Goal: Task Accomplishment & Management: Use online tool/utility

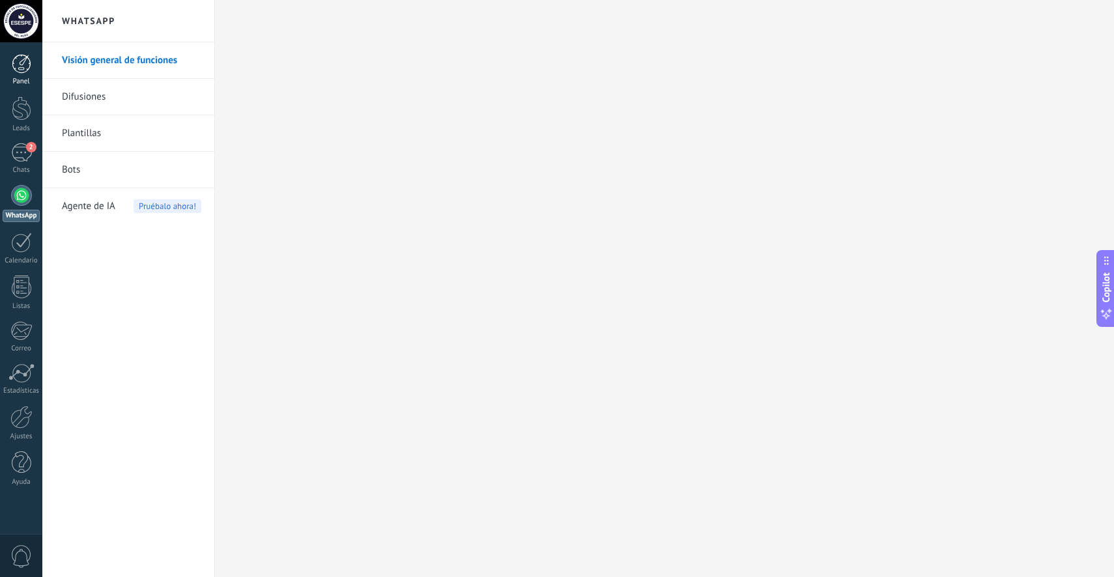
click at [31, 66] on link "Panel" at bounding box center [21, 70] width 42 height 32
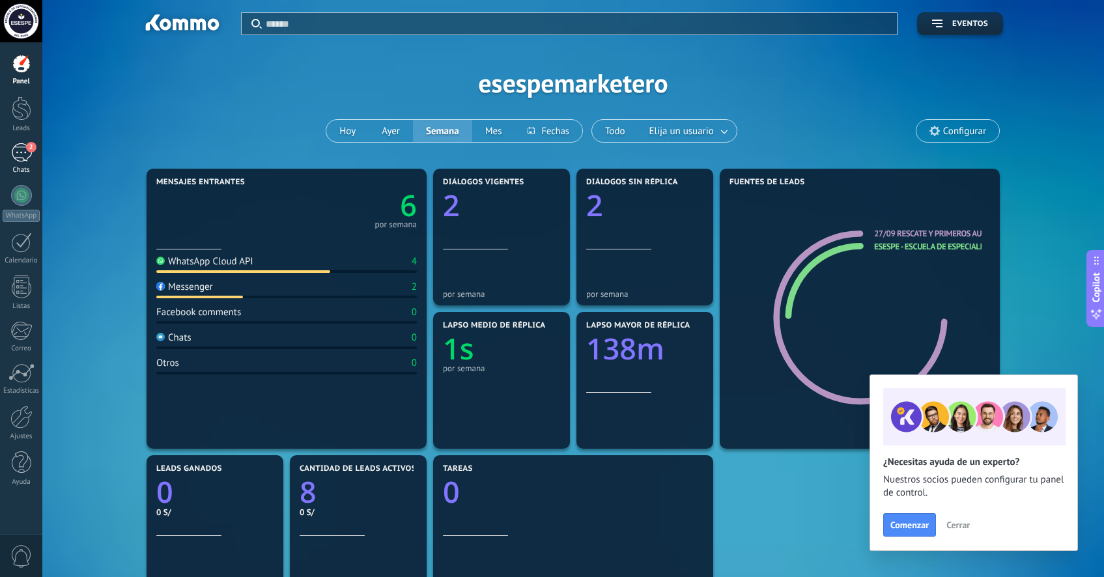
click at [13, 152] on div "2" at bounding box center [21, 152] width 21 height 19
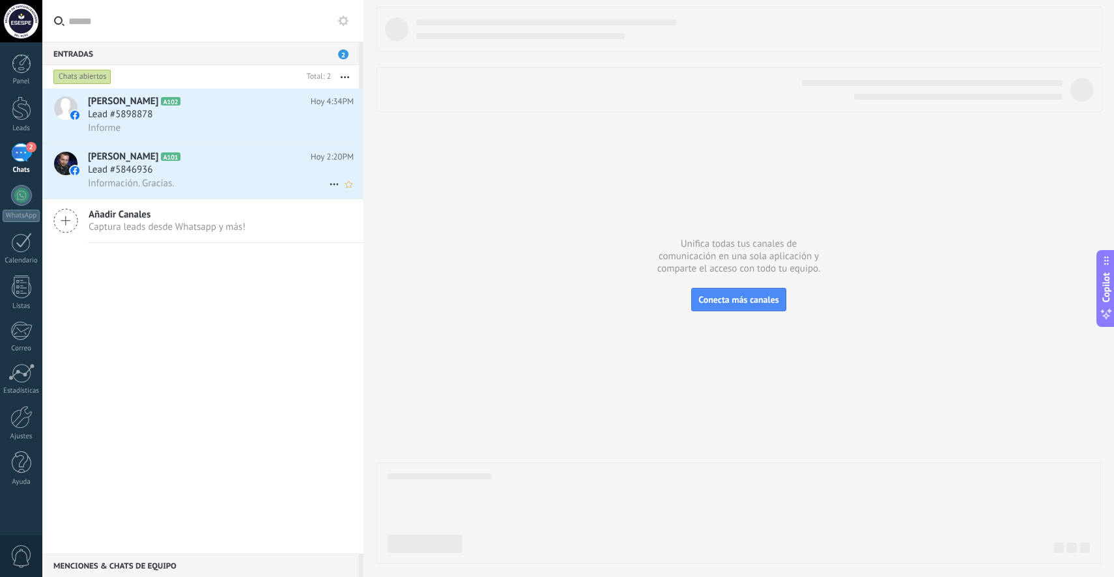
click at [266, 172] on div "Lead #5846936" at bounding box center [221, 169] width 266 height 13
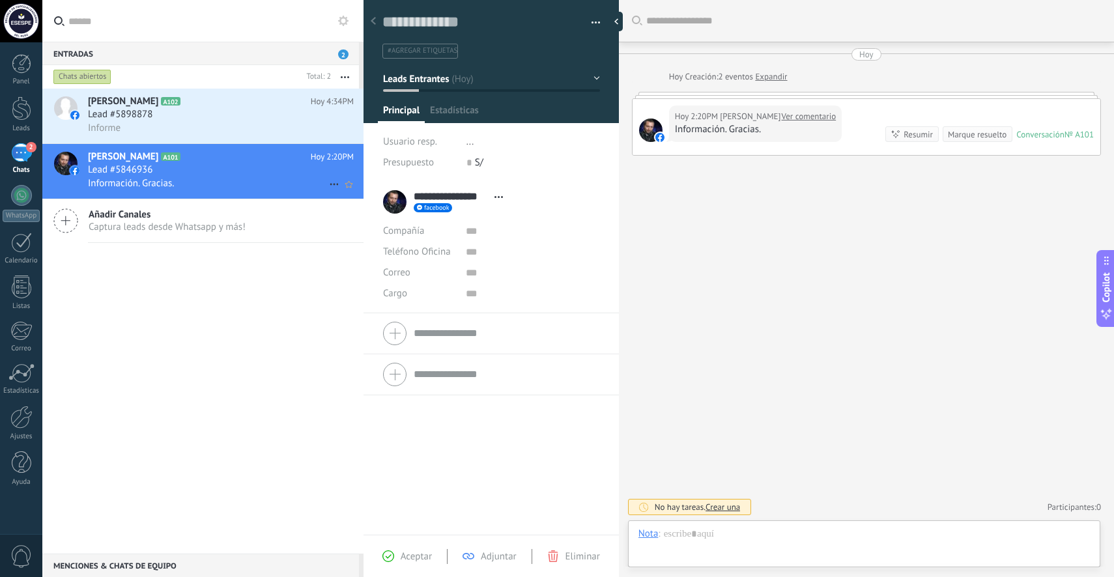
scroll to position [20, 0]
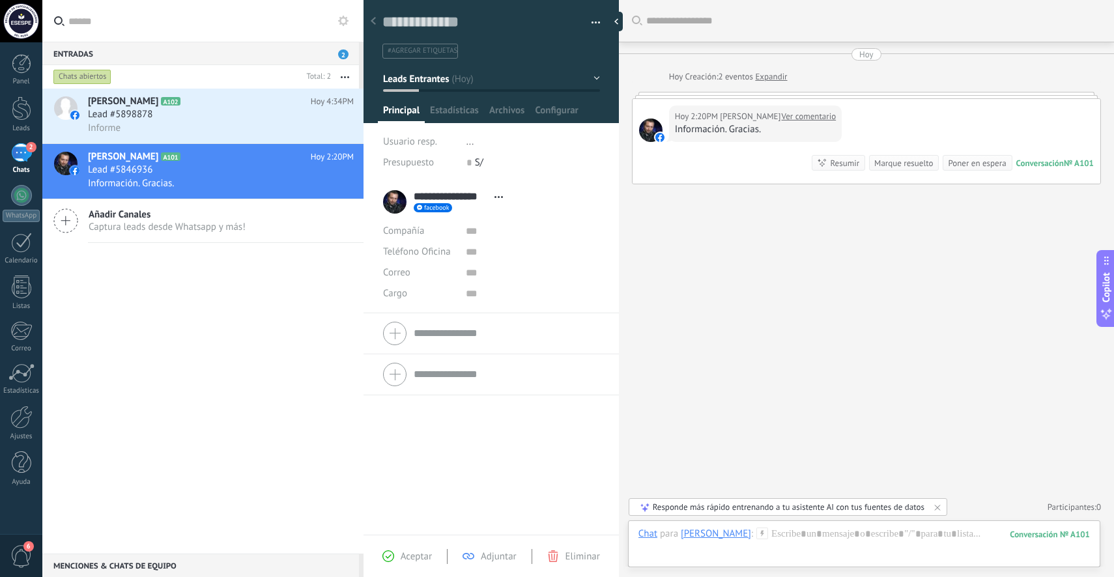
click at [894, 112] on div "[DATE] 2:20PM [PERSON_NAME] Ver comentario Información. Gracias. Conversación №…" at bounding box center [866, 141] width 468 height 85
click at [213, 113] on div "Lead #5898878" at bounding box center [221, 114] width 266 height 13
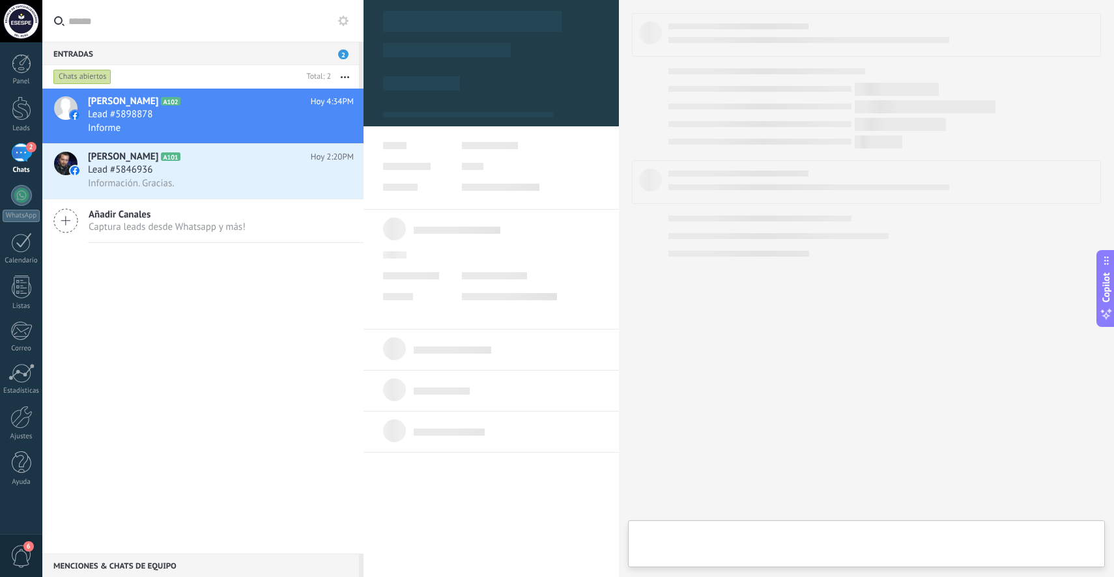
scroll to position [20, 0]
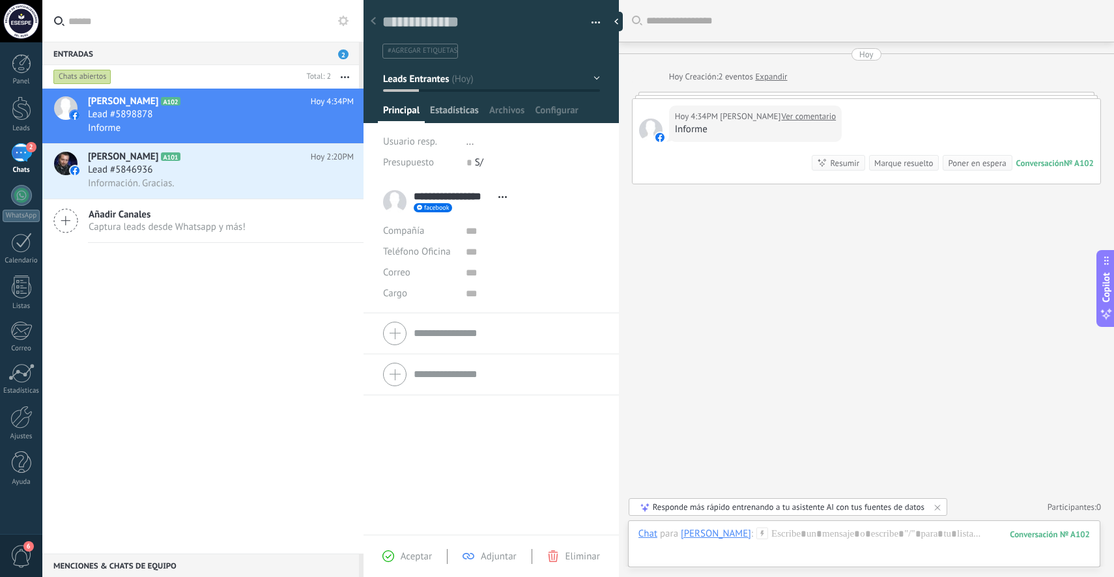
click at [462, 115] on span "Estadísticas" at bounding box center [454, 113] width 49 height 19
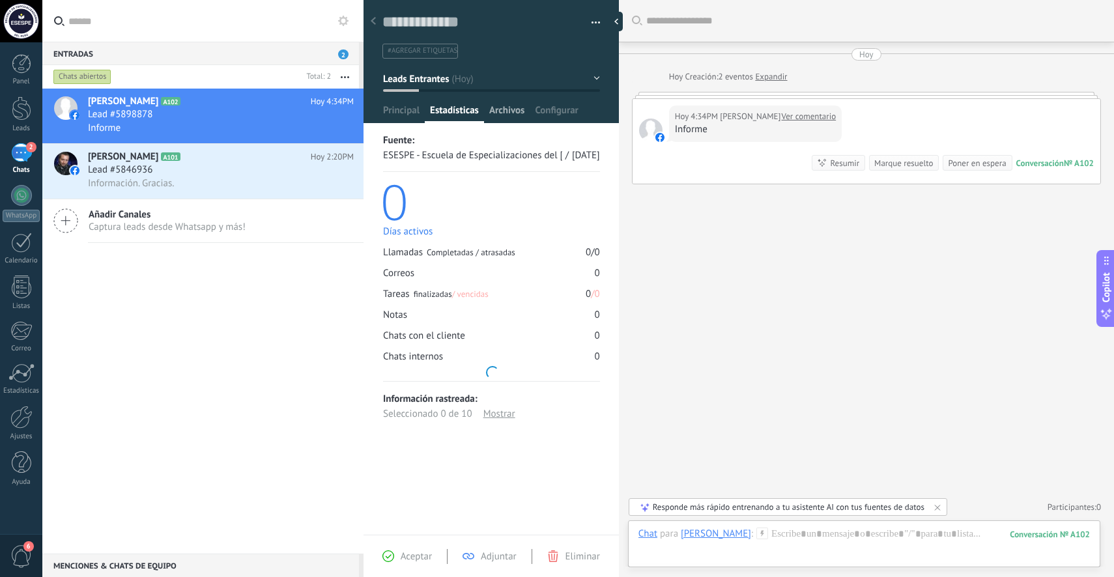
click at [524, 114] on div "Archivos" at bounding box center [507, 113] width 46 height 19
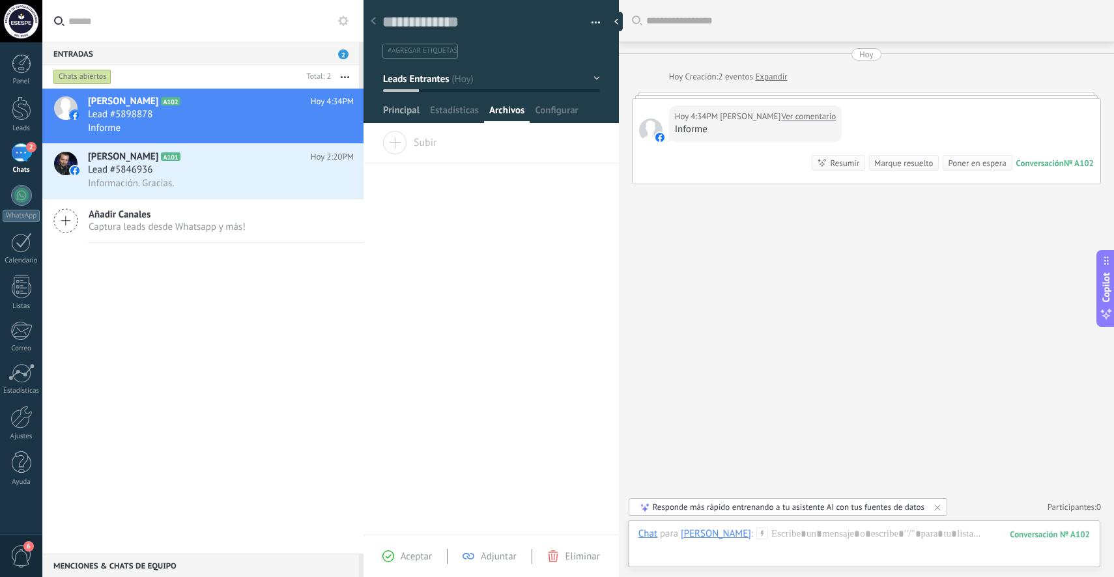
click at [414, 107] on span "Principal" at bounding box center [401, 113] width 36 height 19
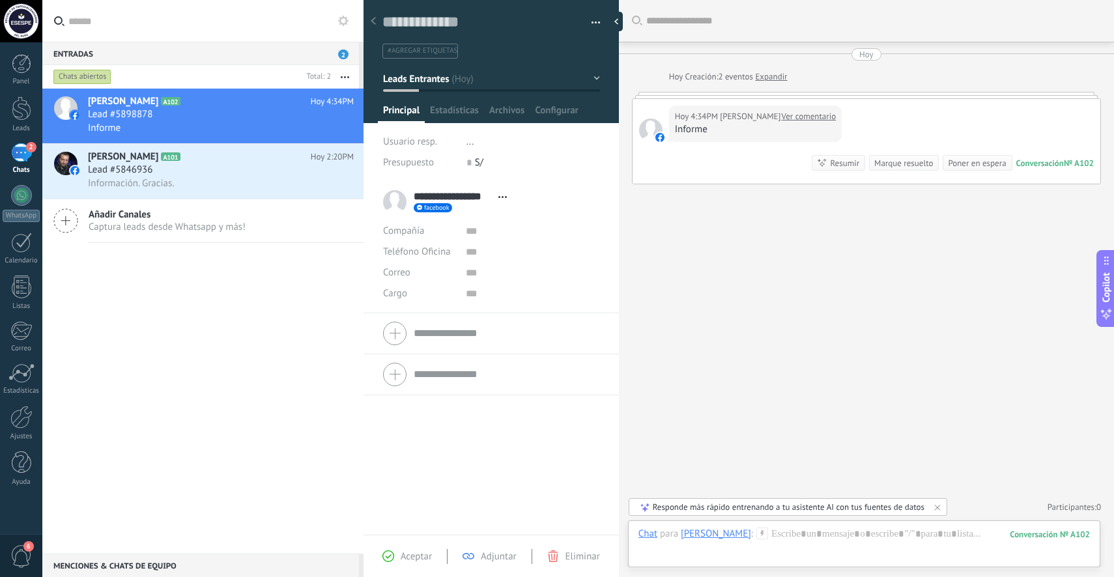
click at [811, 116] on link "Ver comentario" at bounding box center [808, 116] width 55 height 13
click at [262, 167] on div "Lead #5846936" at bounding box center [221, 169] width 266 height 13
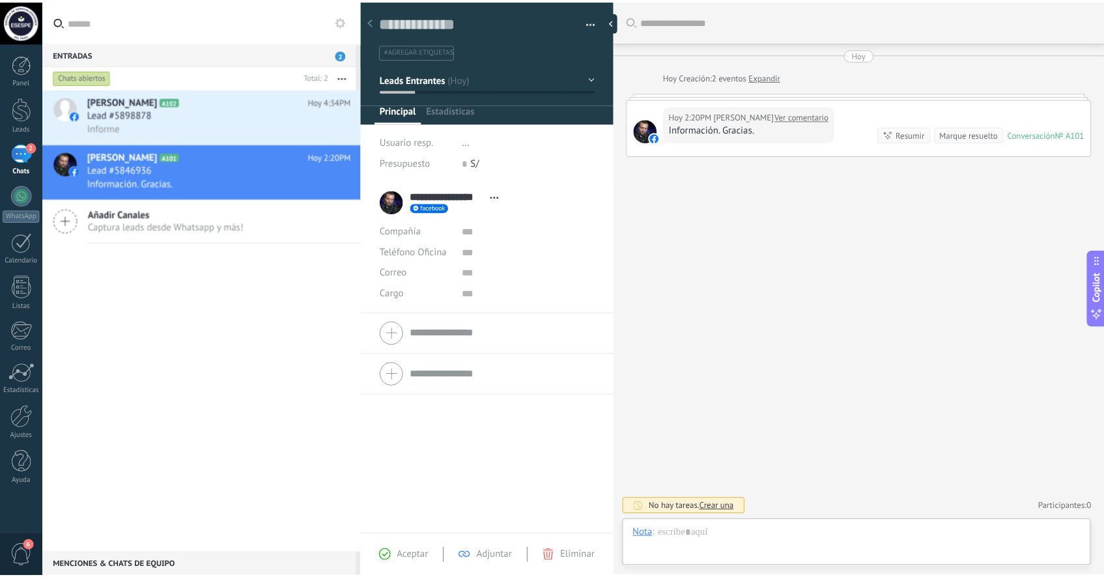
scroll to position [20, 0]
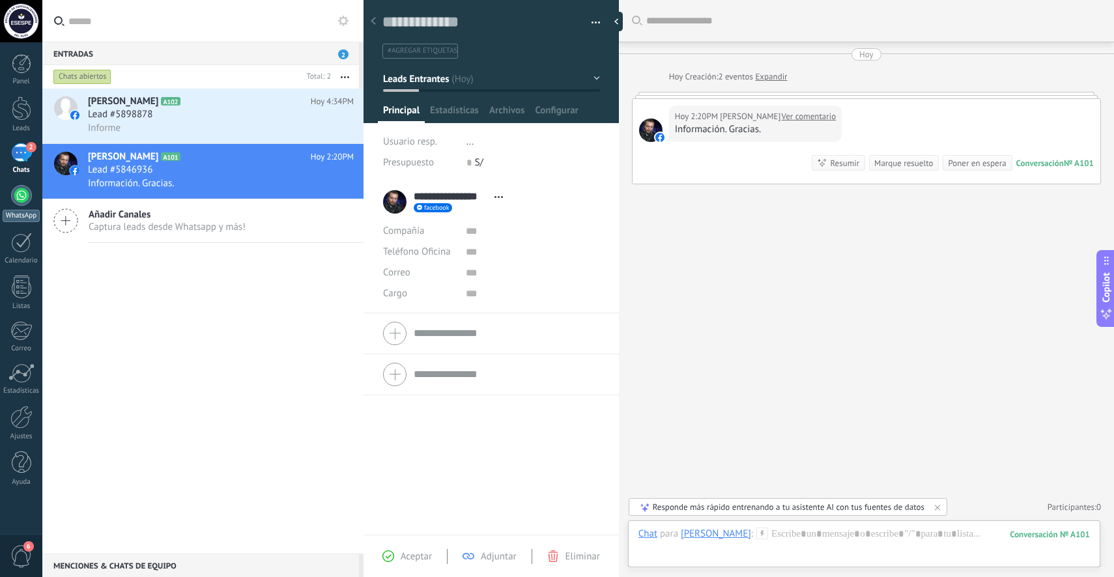
click at [29, 202] on div at bounding box center [21, 195] width 21 height 21
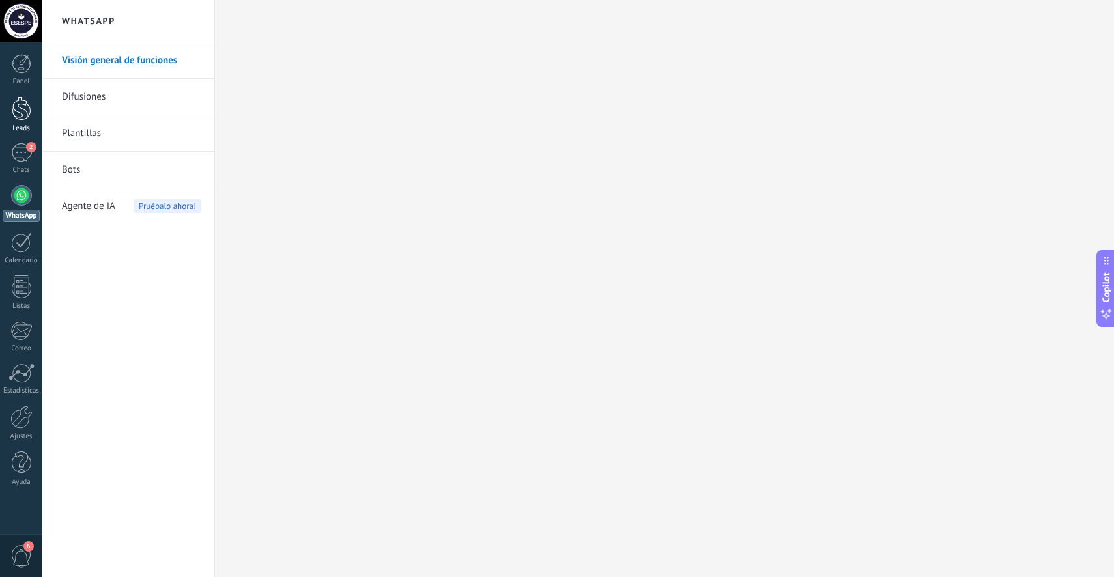
click at [23, 115] on div at bounding box center [22, 108] width 20 height 24
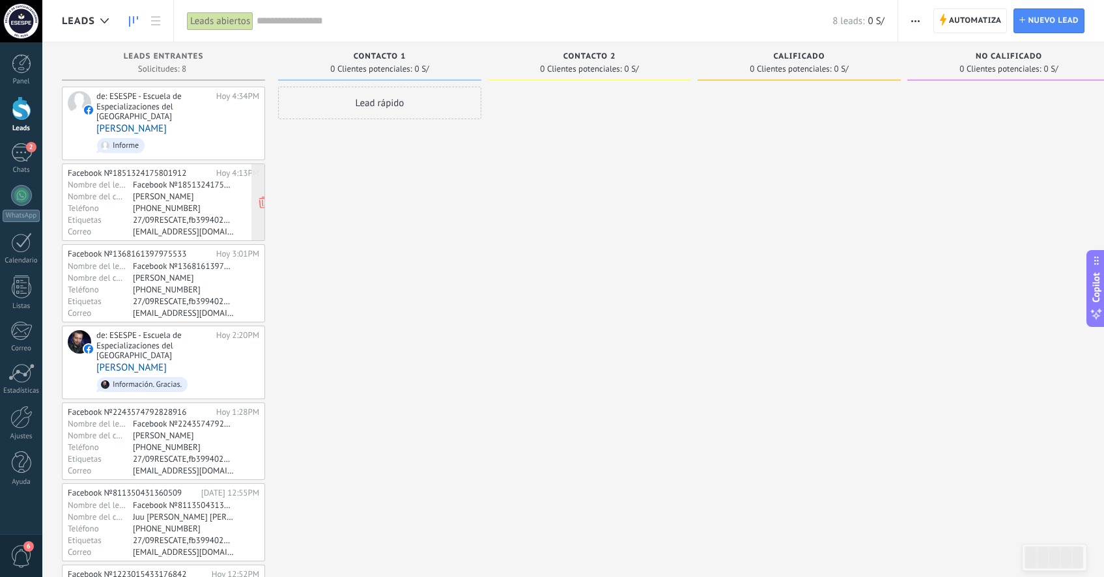
click at [188, 191] on div "[PERSON_NAME]" at bounding box center [183, 196] width 101 height 10
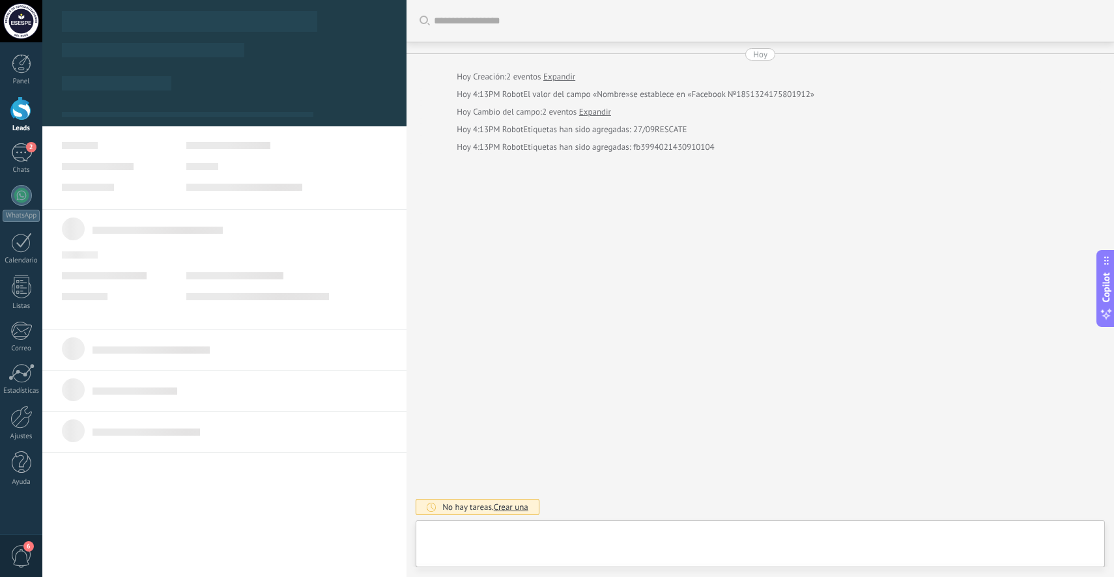
type textarea "**********"
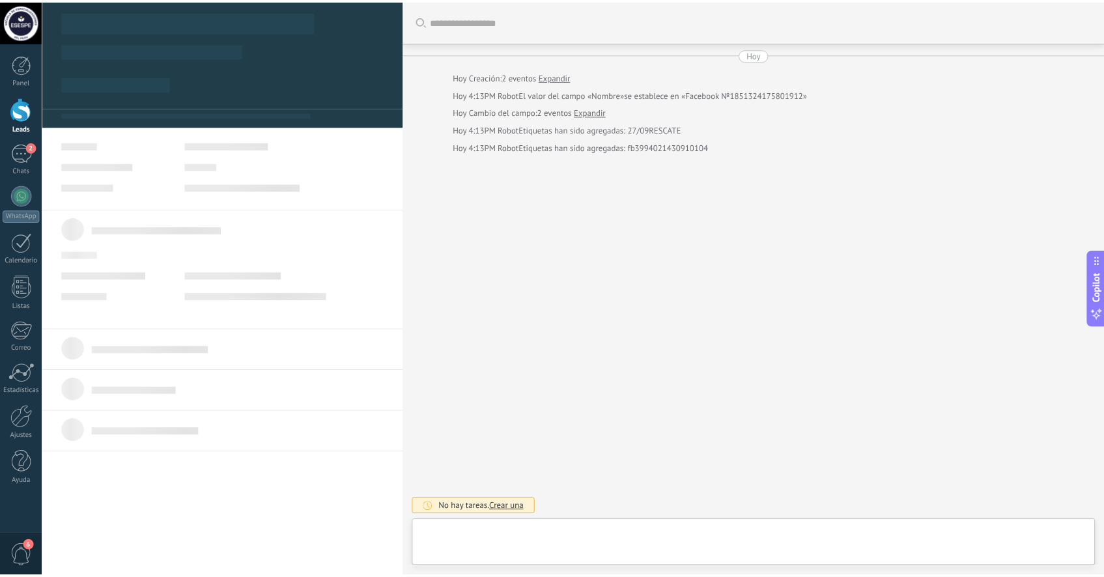
scroll to position [20, 0]
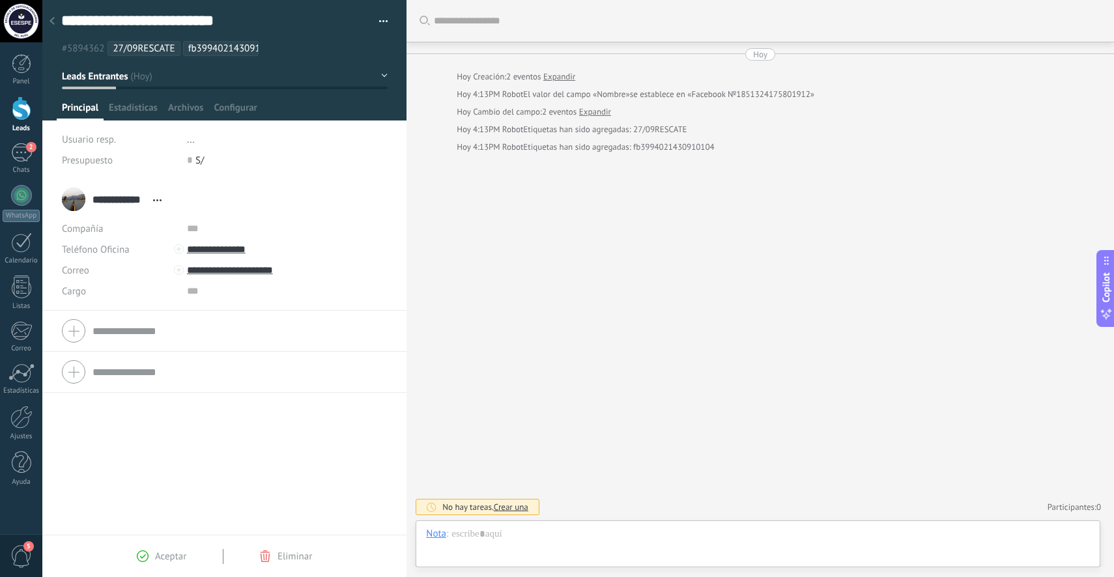
click at [59, 22] on div at bounding box center [52, 21] width 18 height 25
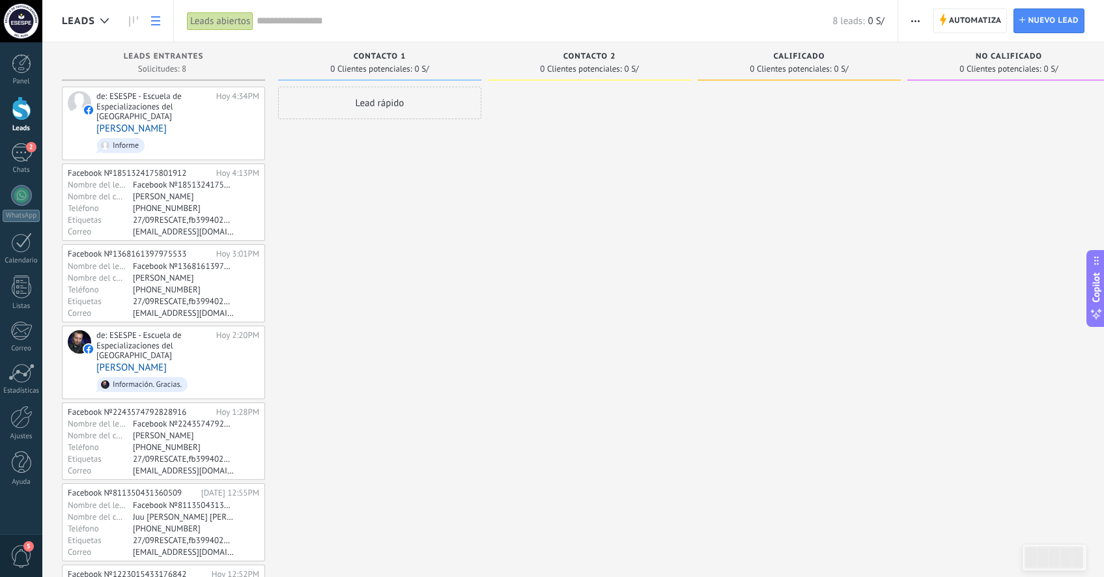
click at [157, 21] on use at bounding box center [155, 20] width 9 height 9
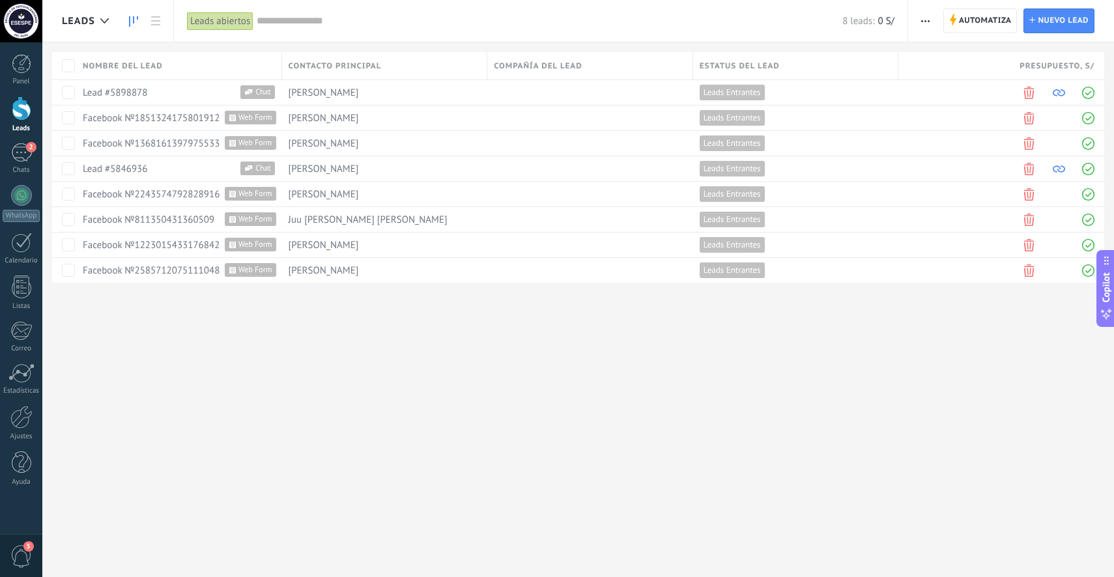
click at [131, 21] on icon at bounding box center [133, 21] width 9 height 10
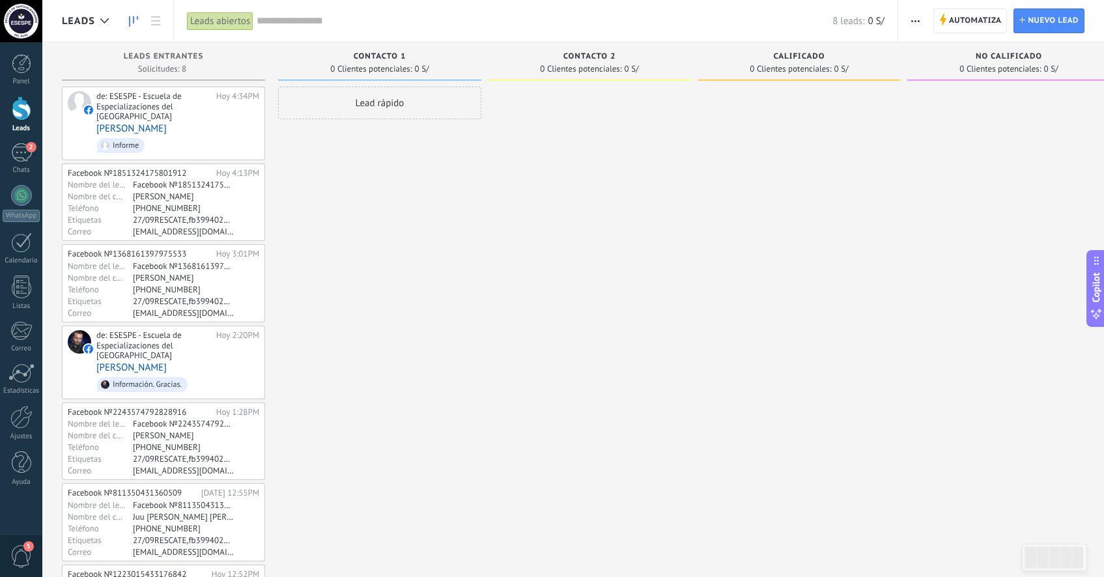
click at [905, 22] on div "Automatiza Nueva difusión Editar embudo Editar el diseño de la tarjeta Importar…" at bounding box center [916, 20] width 22 height 25
click at [742, 23] on input "text" at bounding box center [545, 21] width 576 height 14
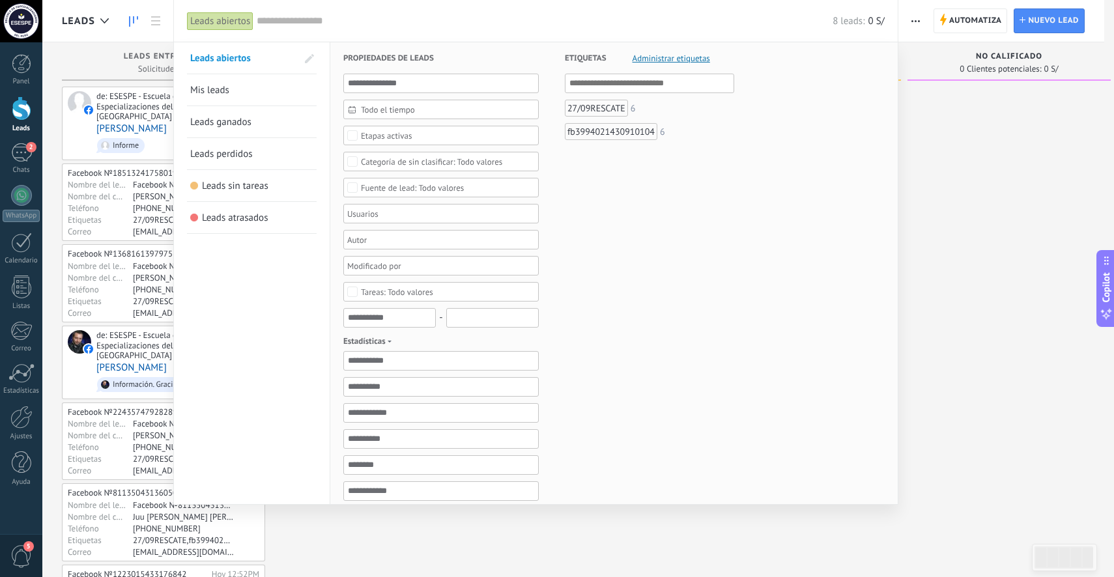
click at [600, 108] on div "27/09RESCATE" at bounding box center [596, 108] width 63 height 17
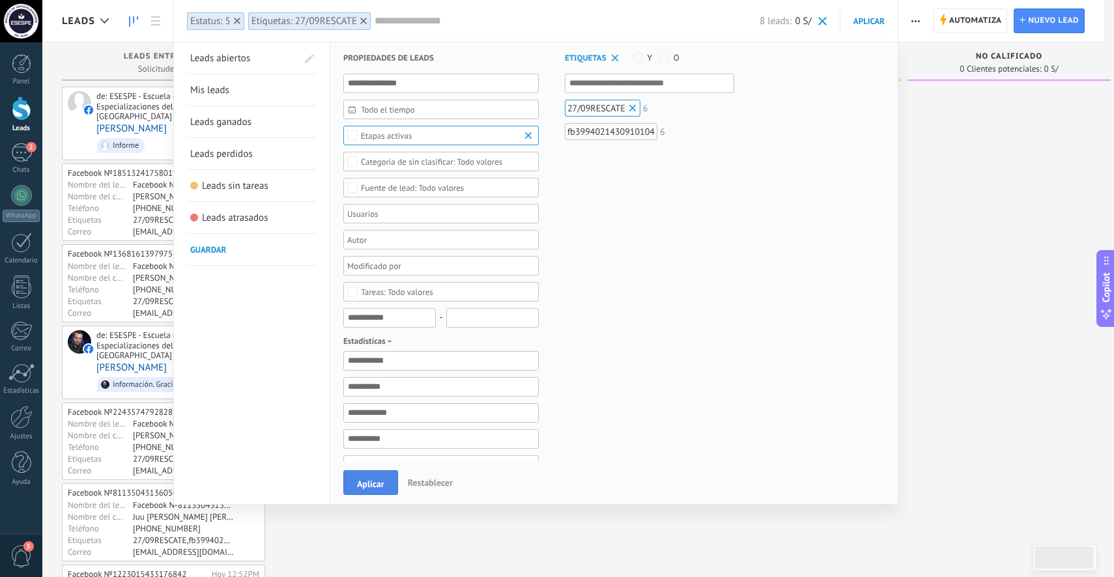
click at [373, 485] on span "Aplicar" at bounding box center [370, 483] width 27 height 9
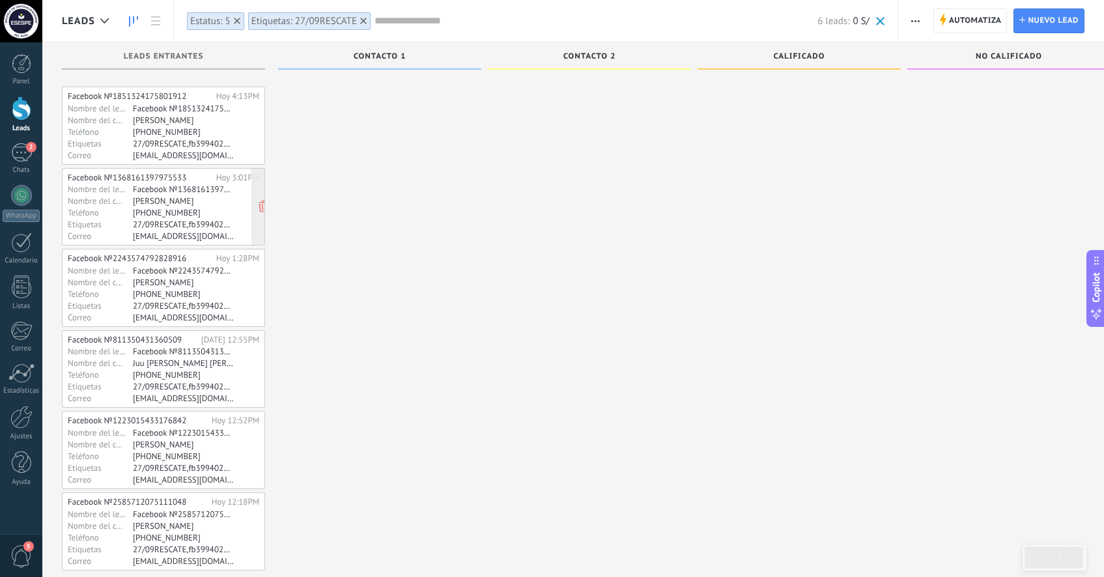
scroll to position [25, 0]
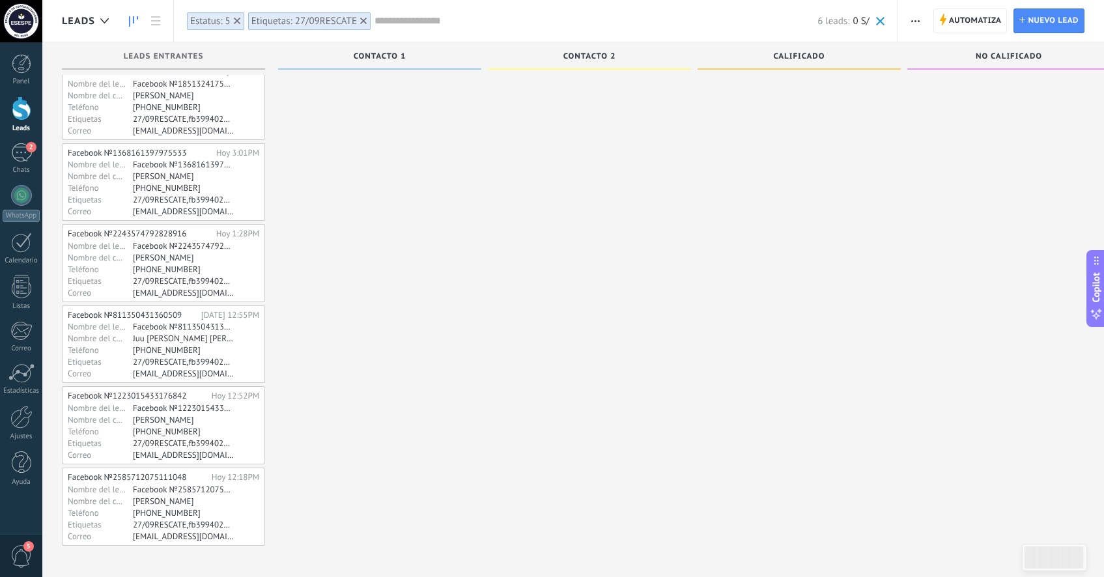
click at [882, 18] on span at bounding box center [880, 21] width 8 height 8
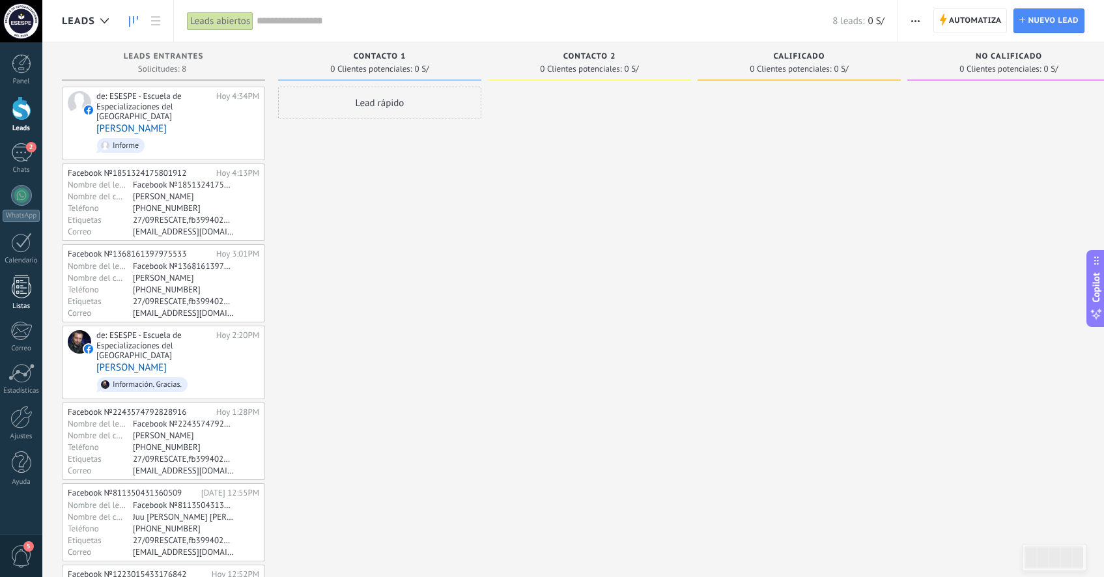
click at [27, 289] on div at bounding box center [22, 286] width 20 height 23
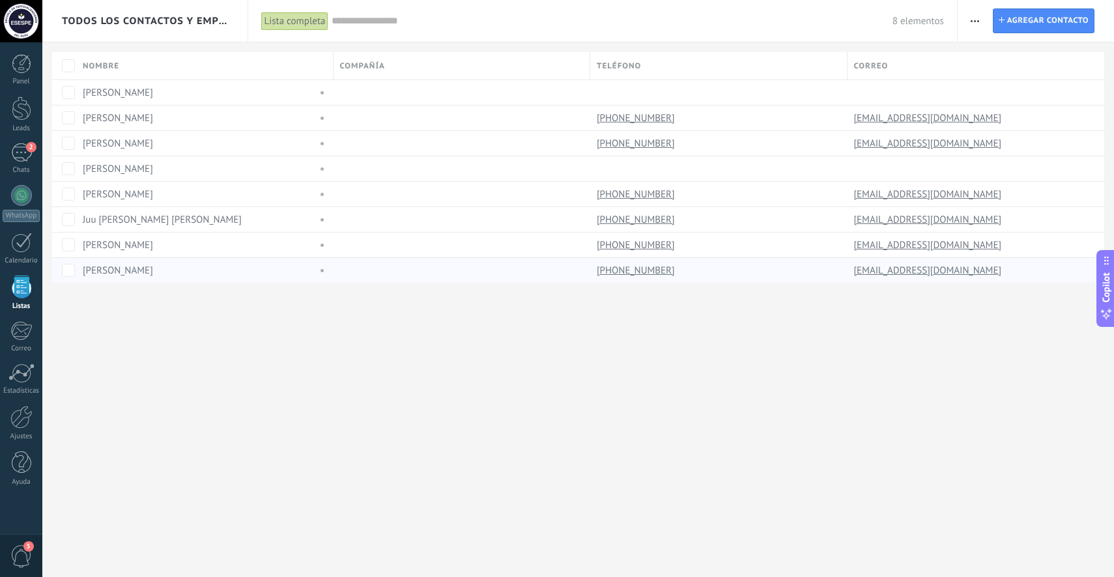
click at [218, 274] on div "[PERSON_NAME]" at bounding box center [197, 270] width 228 height 12
click at [129, 270] on link "[PERSON_NAME]" at bounding box center [118, 270] width 70 height 12
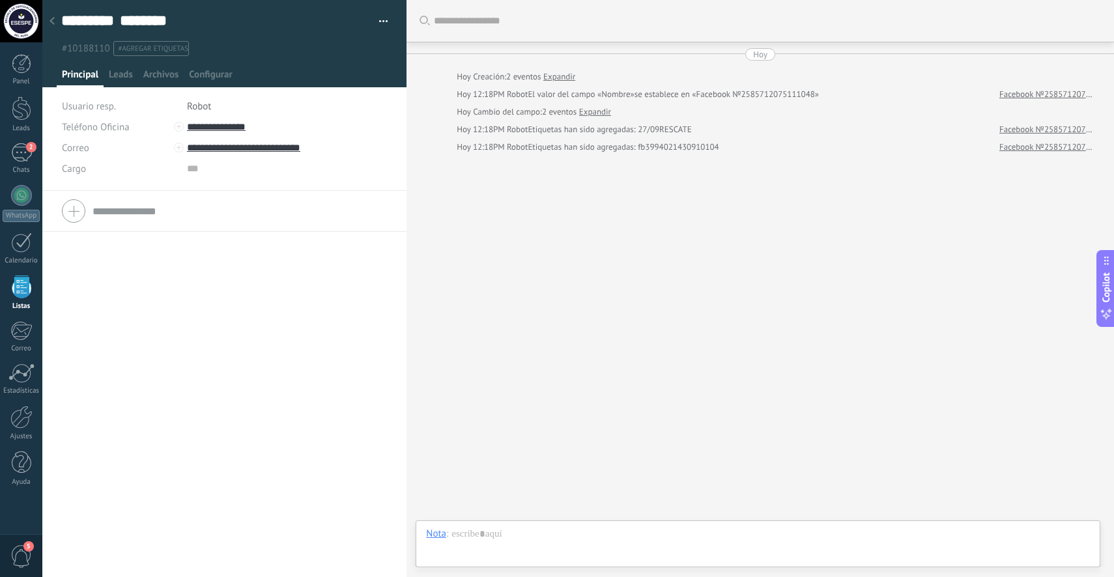
click at [52, 17] on div at bounding box center [52, 21] width 18 height 25
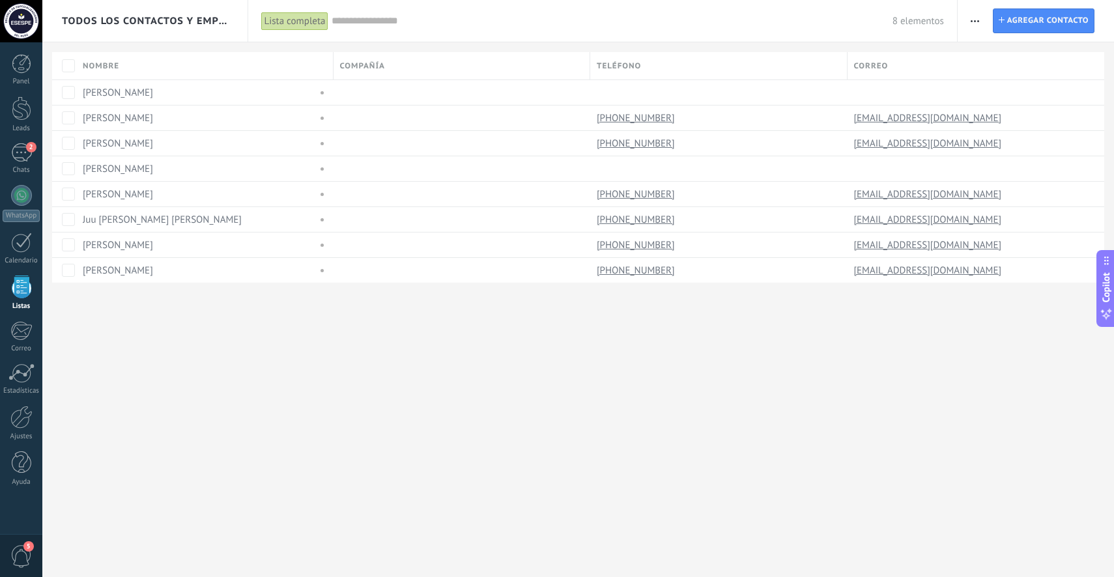
click at [977, 18] on span "button" at bounding box center [974, 20] width 8 height 25
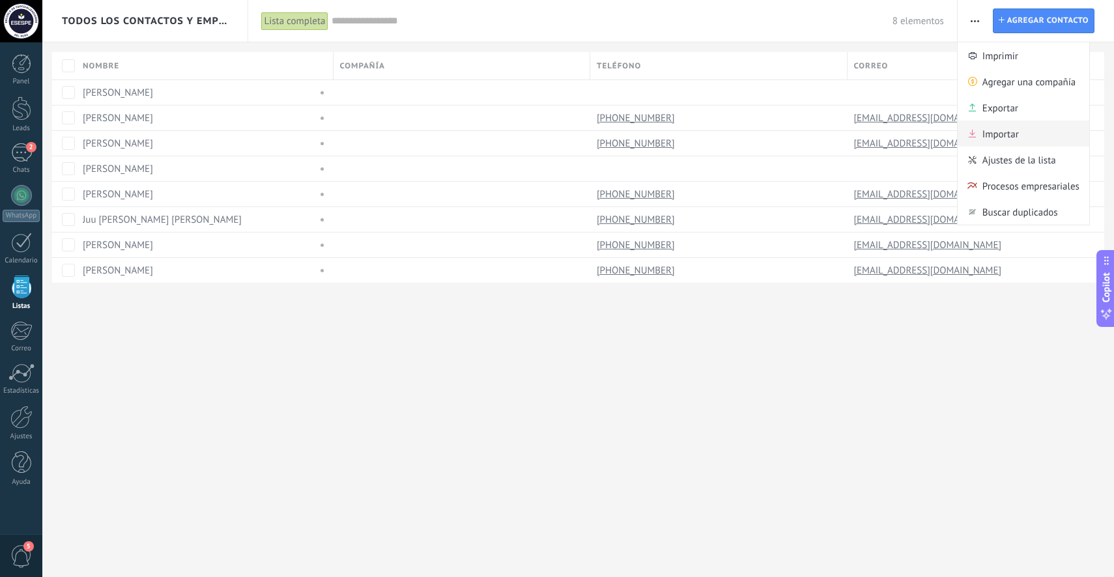
click at [1002, 132] on span "Importar" at bounding box center [1000, 133] width 36 height 26
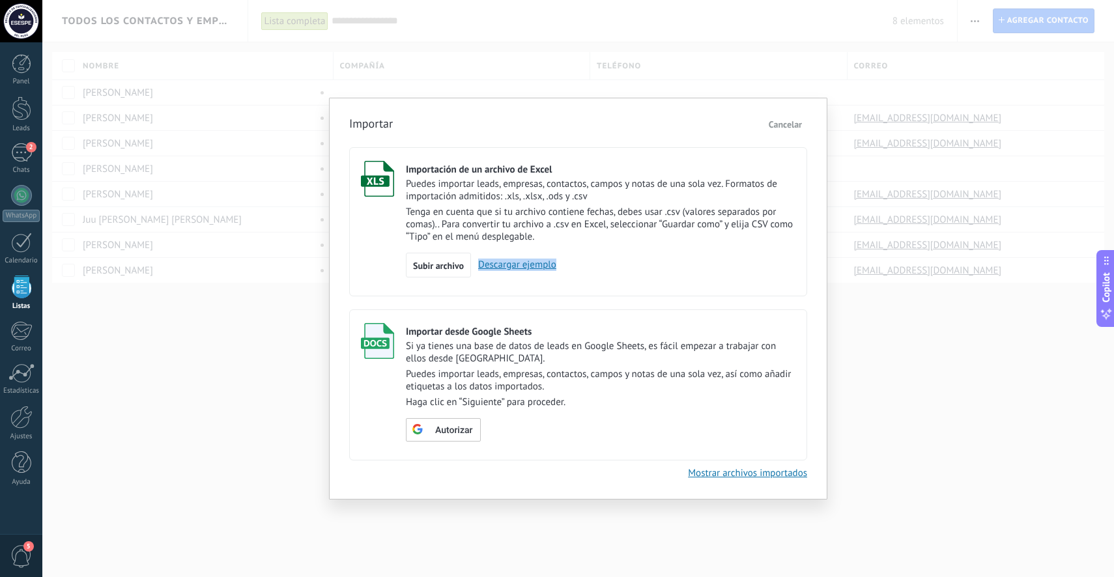
click at [799, 126] on span "Cancelar" at bounding box center [784, 125] width 33 height 12
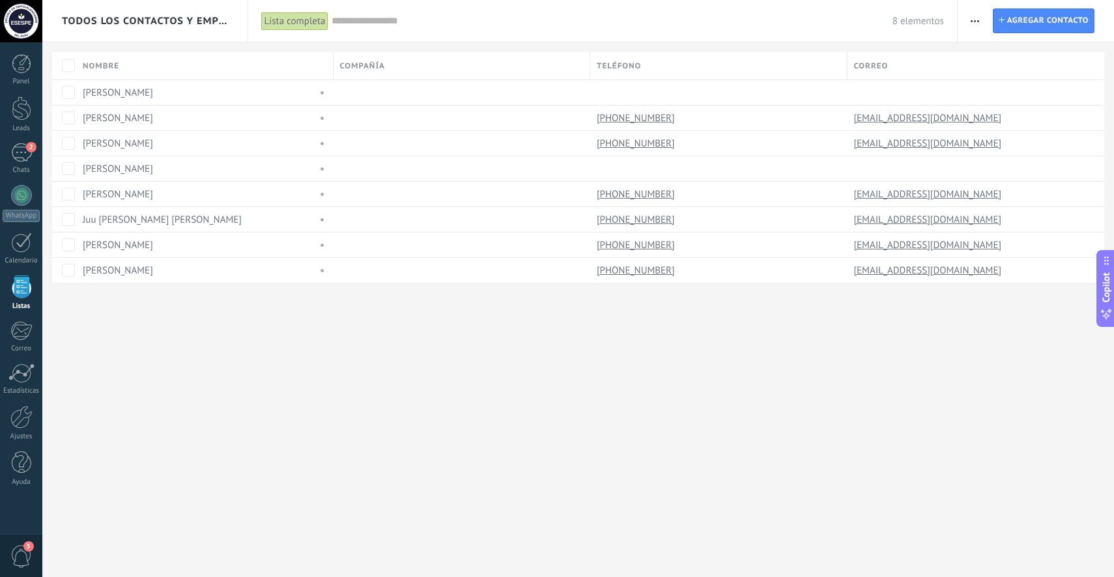
click at [976, 18] on span "button" at bounding box center [974, 20] width 8 height 25
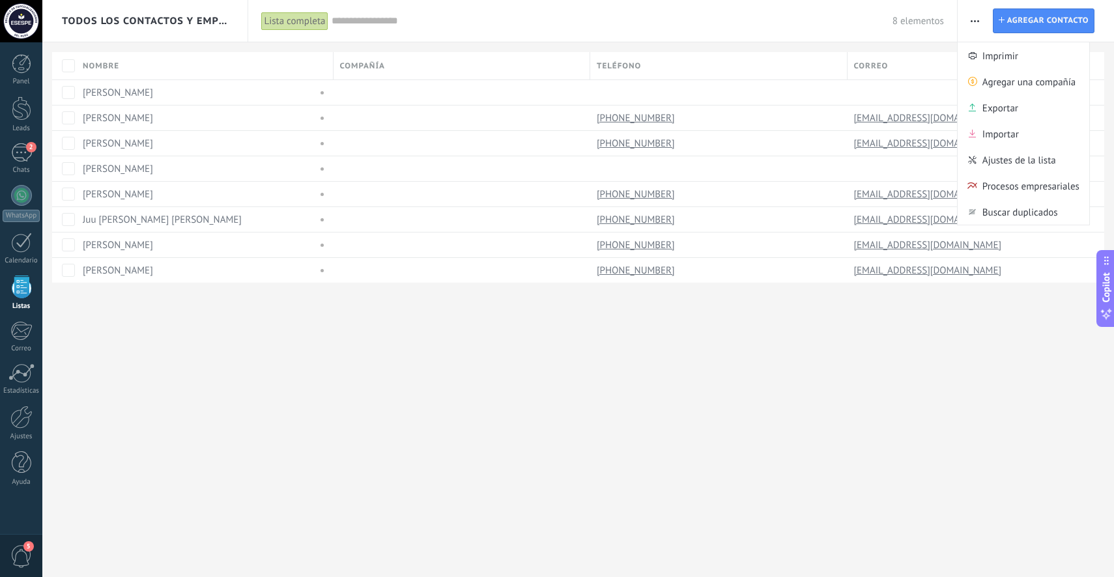
click at [780, 330] on div "Todos los contactos y empresas Lista completa Aplicar 8 elementos Lista complet…" at bounding box center [577, 288] width 1071 height 577
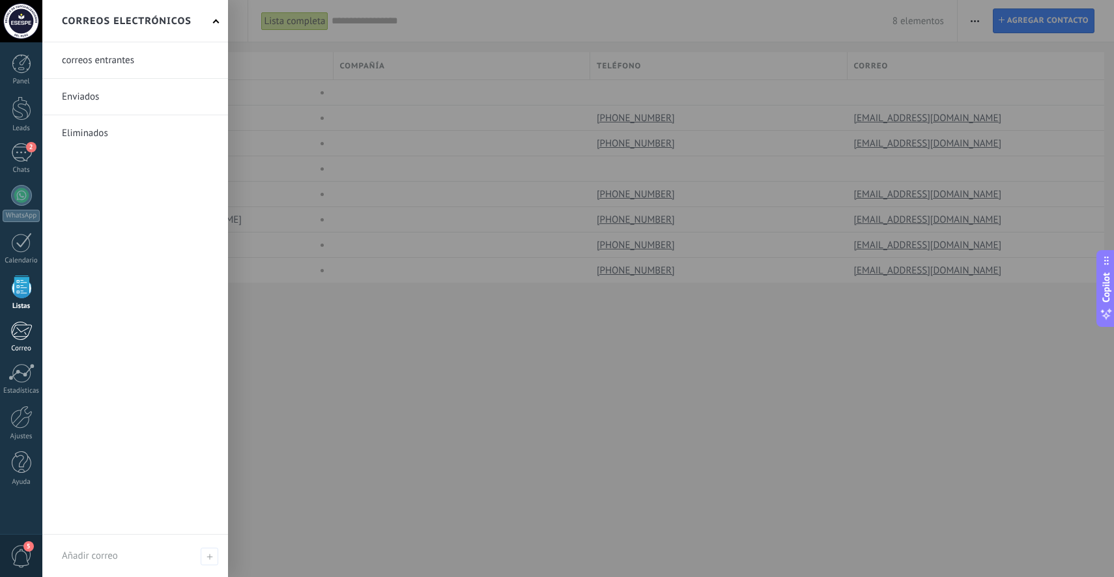
click at [22, 333] on div at bounding box center [20, 331] width 21 height 20
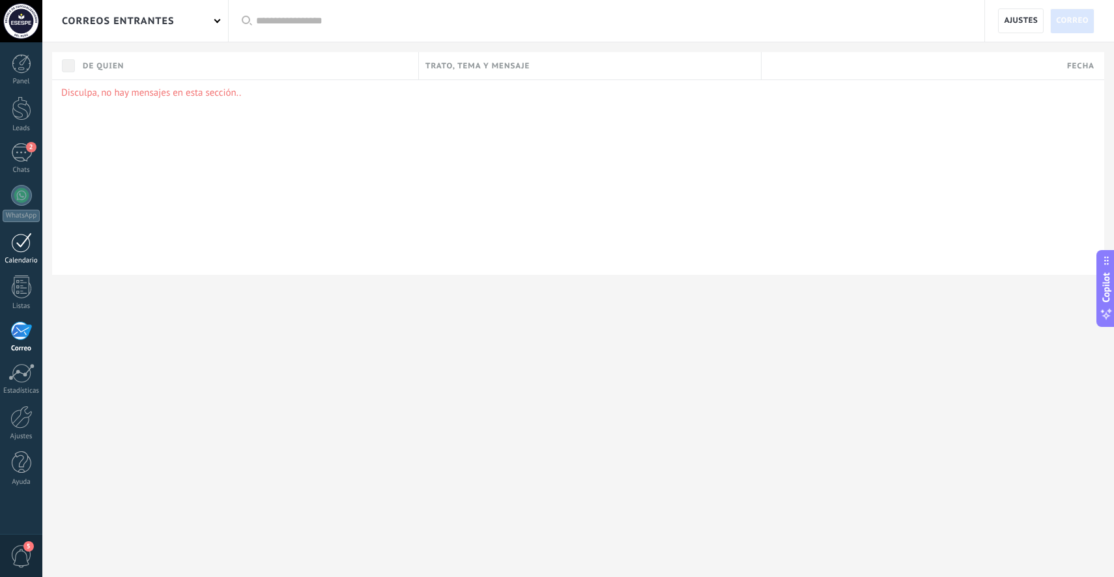
click at [25, 244] on div at bounding box center [21, 242] width 21 height 20
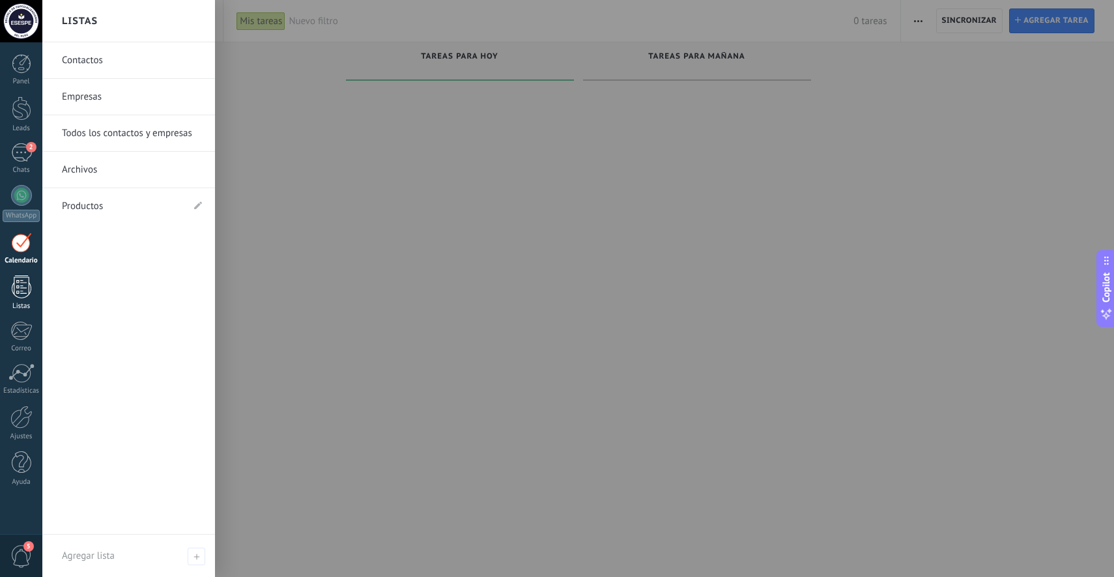
click at [23, 295] on div at bounding box center [22, 286] width 20 height 23
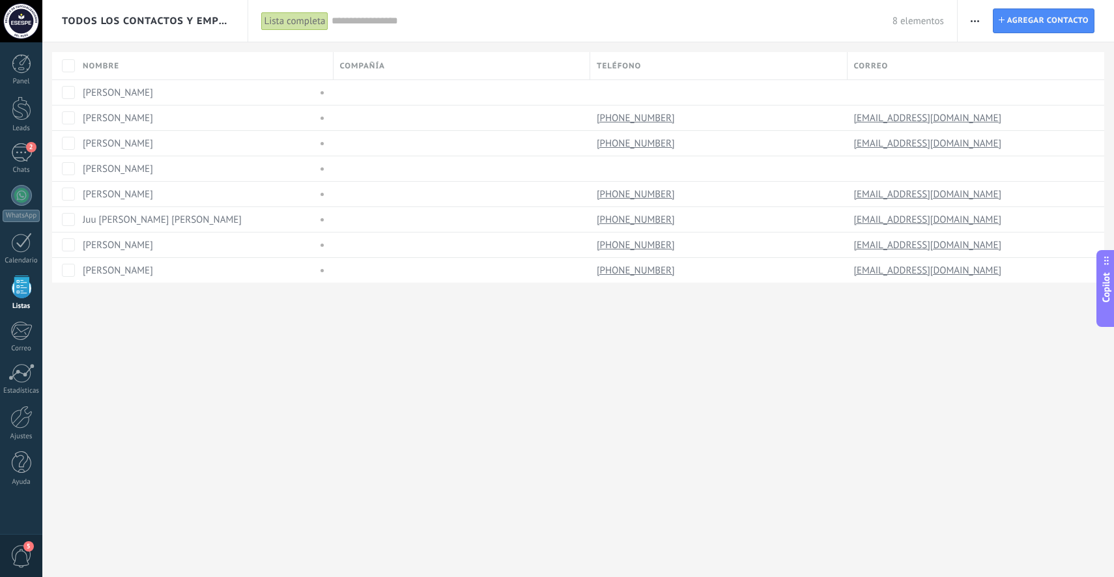
click at [298, 18] on div "Lista completa" at bounding box center [295, 21] width 68 height 19
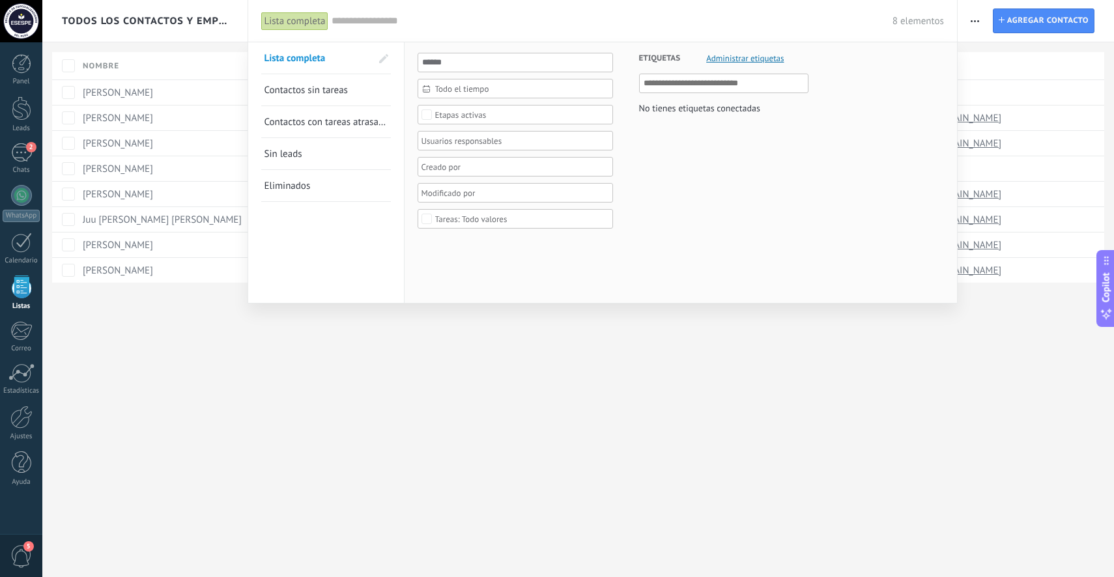
click at [276, 18] on div "Lista completa" at bounding box center [295, 21] width 68 height 19
click at [328, 425] on div at bounding box center [557, 288] width 1114 height 577
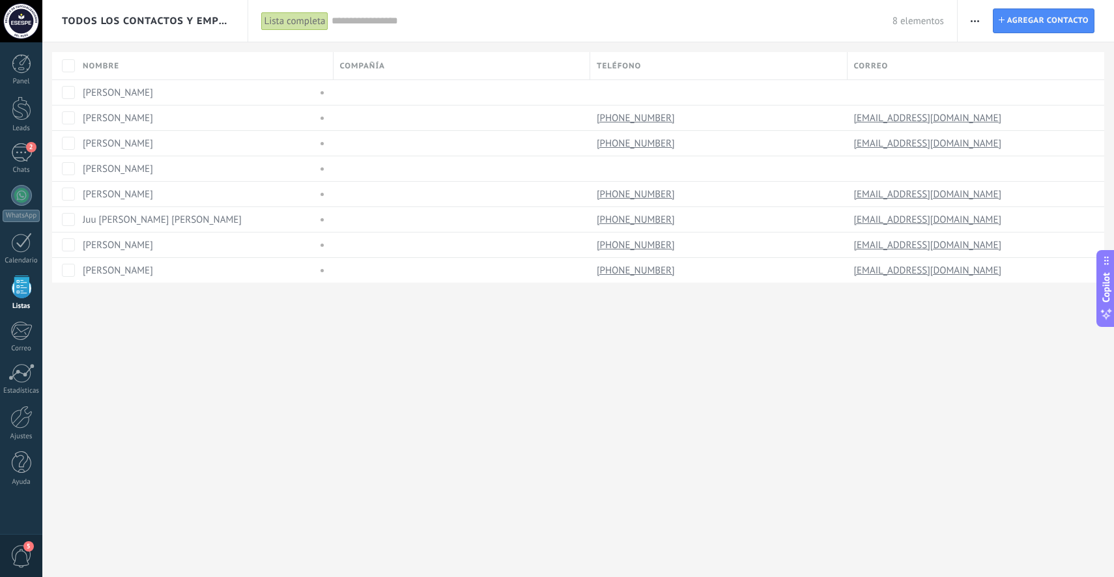
click at [279, 424] on div "Todos los contactos y empresas Lista completa Aplicar 8 elementos Lista complet…" at bounding box center [577, 288] width 1071 height 577
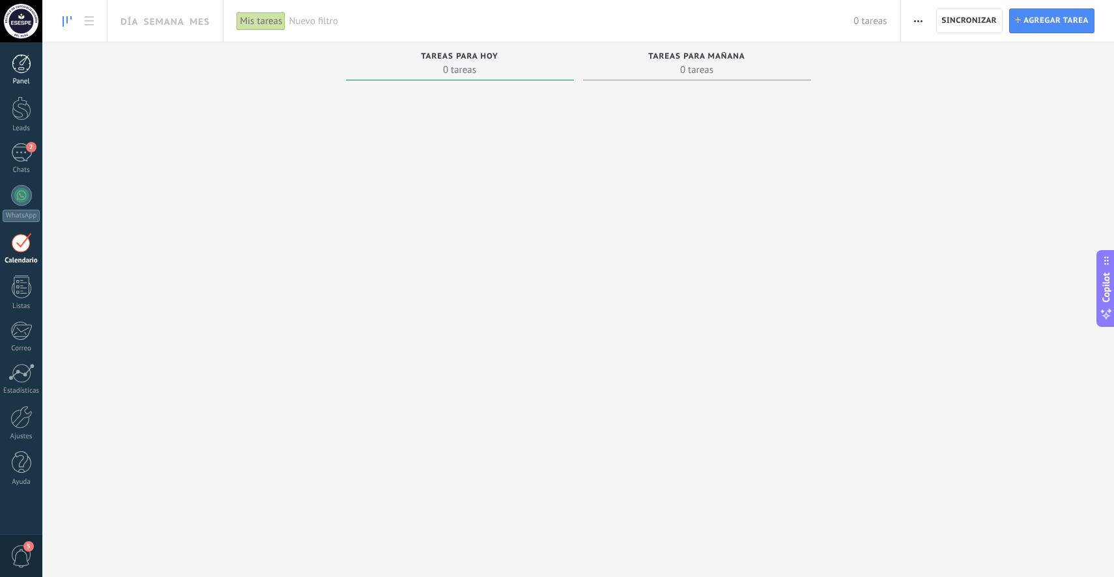
click at [25, 65] on div at bounding box center [22, 64] width 20 height 20
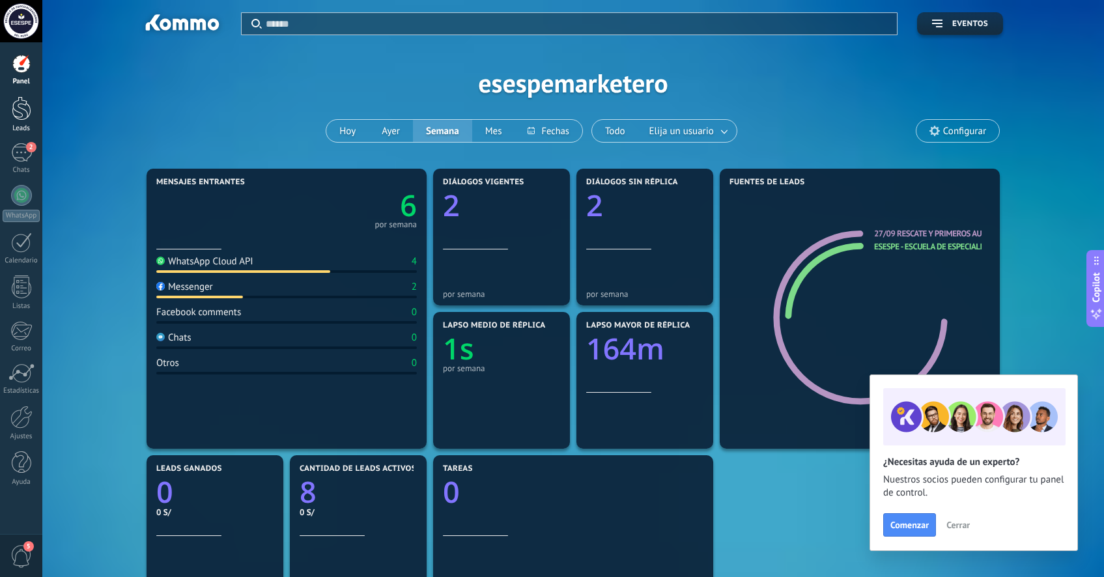
click at [20, 120] on div at bounding box center [22, 108] width 20 height 24
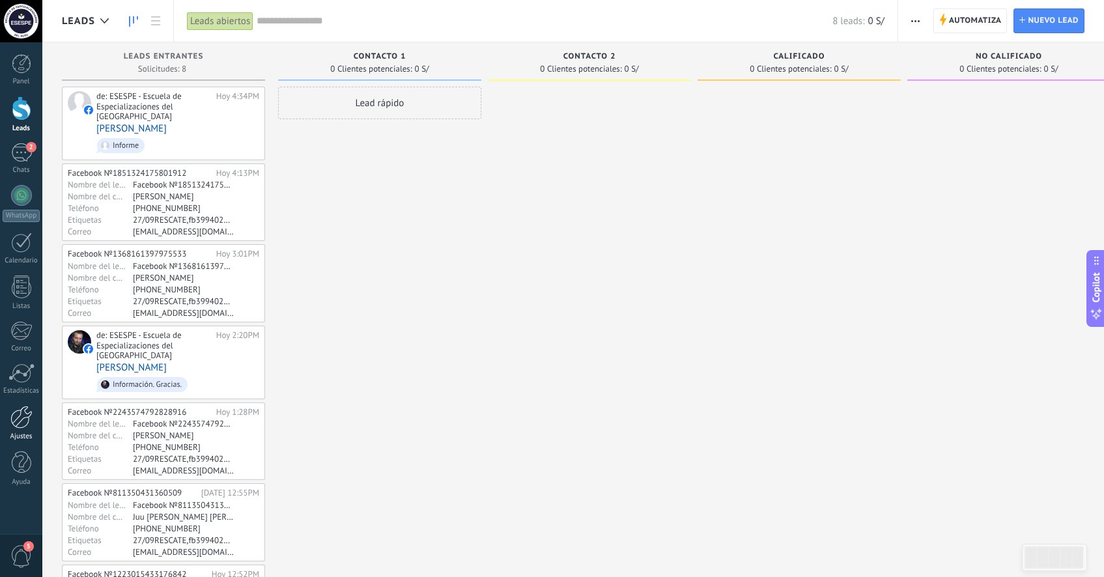
click at [23, 425] on div at bounding box center [21, 417] width 22 height 23
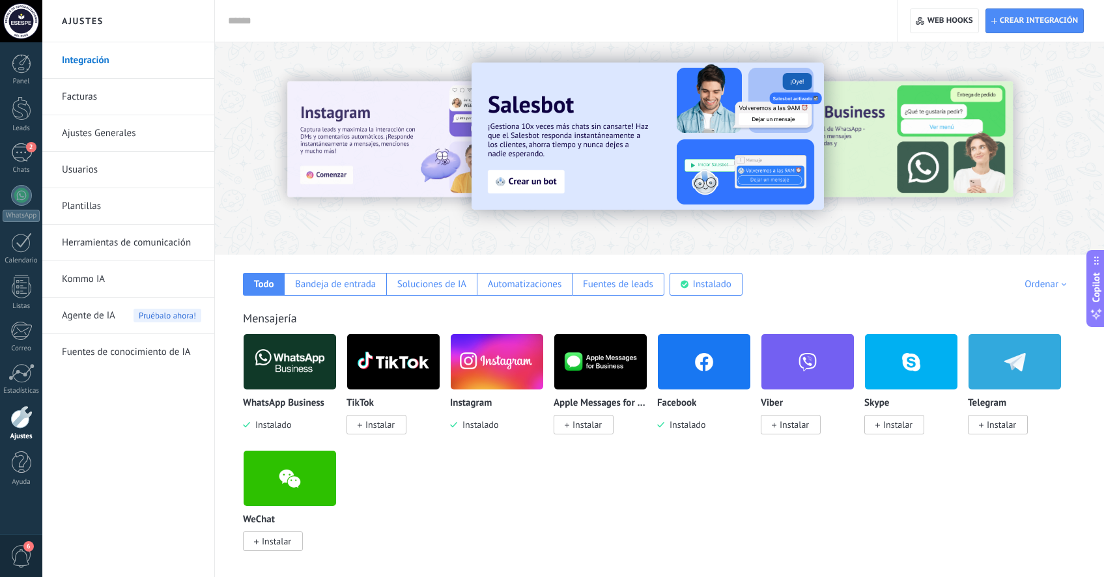
click at [21, 416] on div at bounding box center [21, 417] width 22 height 23
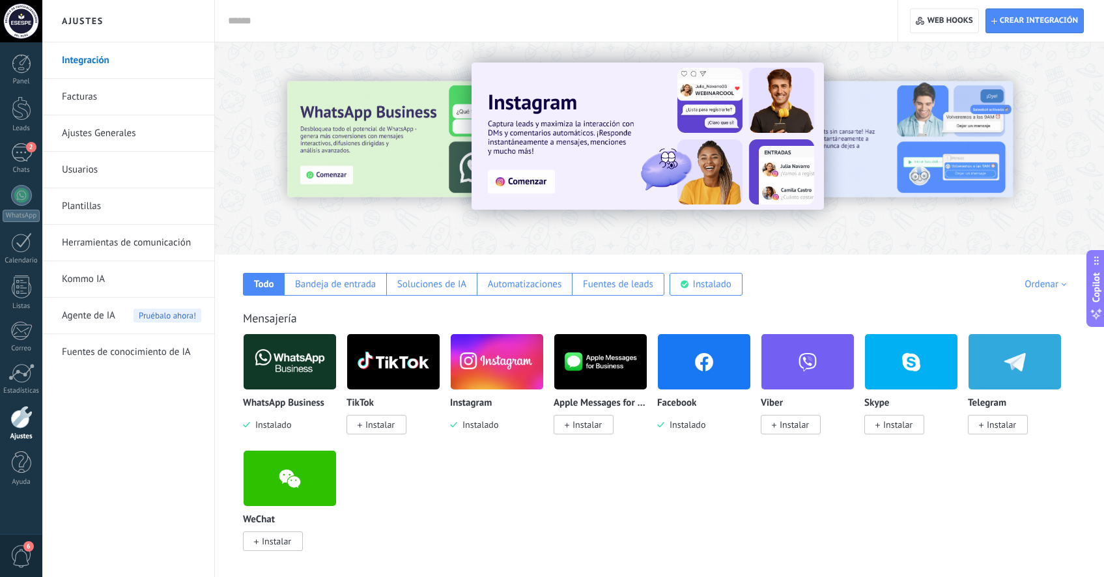
click at [99, 284] on link "Kommo IA" at bounding box center [131, 279] width 139 height 36
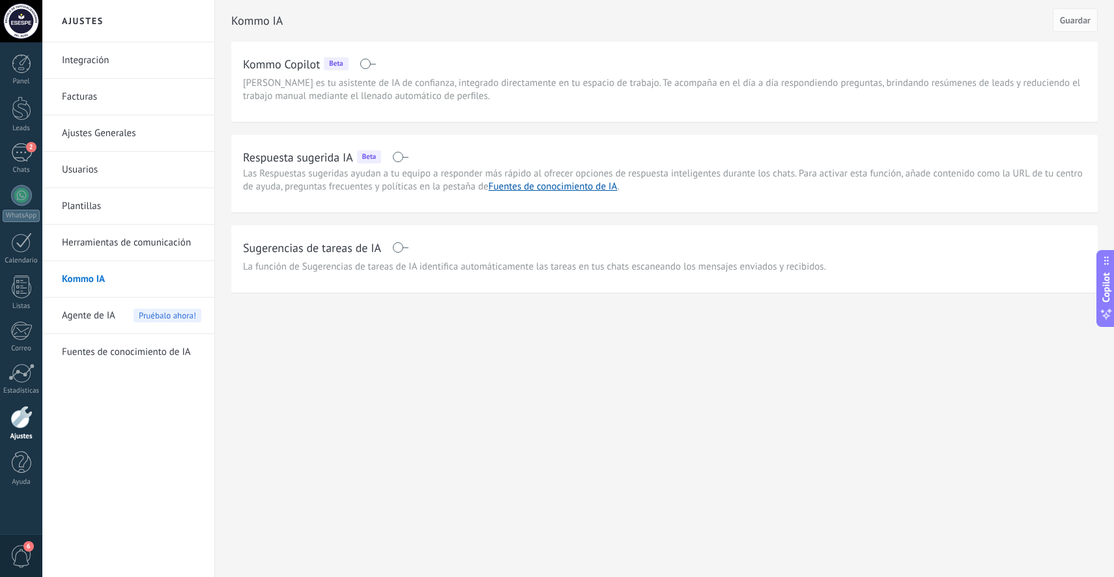
click at [117, 243] on link "Herramientas de comunicación" at bounding box center [131, 243] width 139 height 36
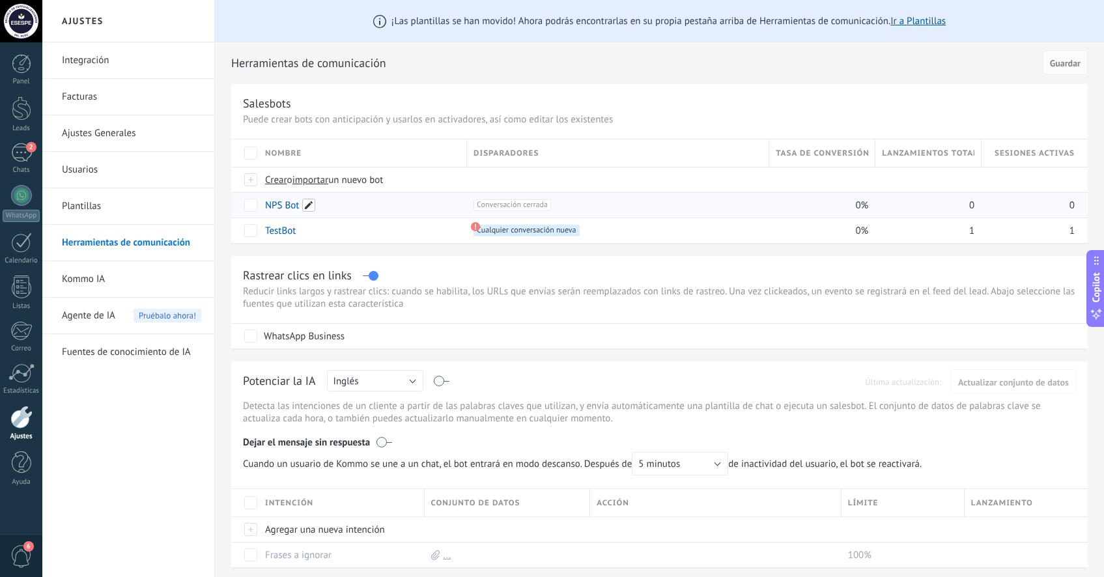
click at [310, 207] on span at bounding box center [308, 205] width 13 height 13
click at [524, 285] on div "Rastrear clics en links Reducir links largos y rastrear clics: cuando se habili…" at bounding box center [659, 302] width 856 height 92
click at [292, 207] on link "NPS Bot" at bounding box center [282, 205] width 34 height 12
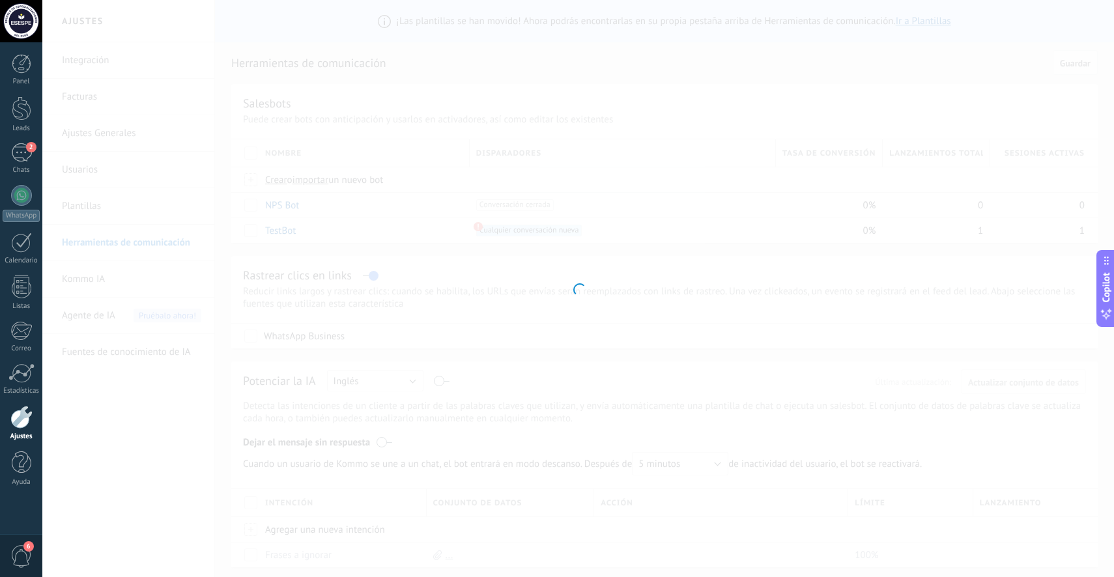
type input "*******"
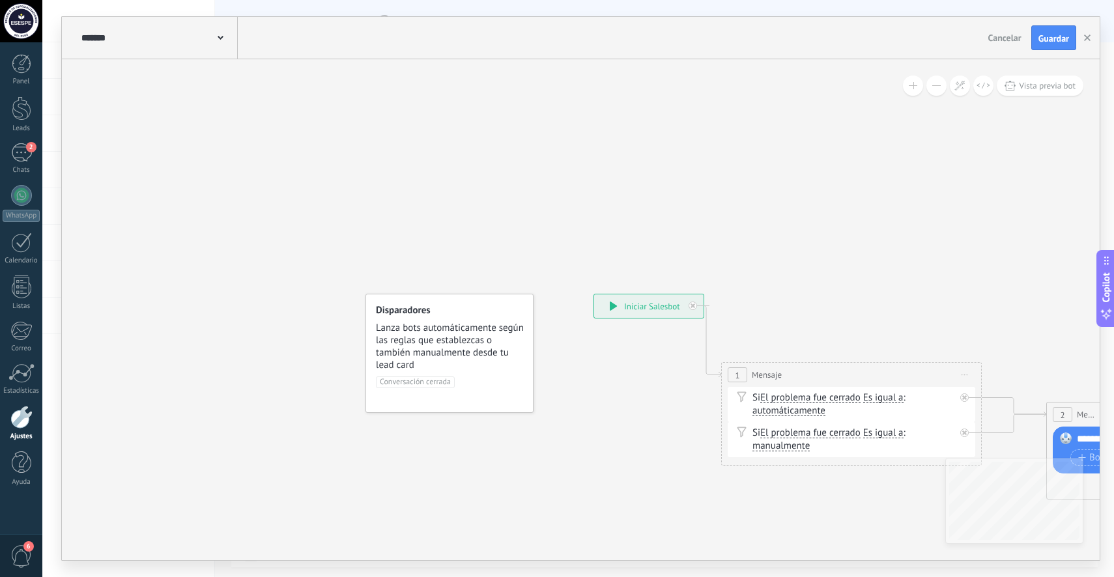
click at [219, 33] on span at bounding box center [221, 37] width 6 height 12
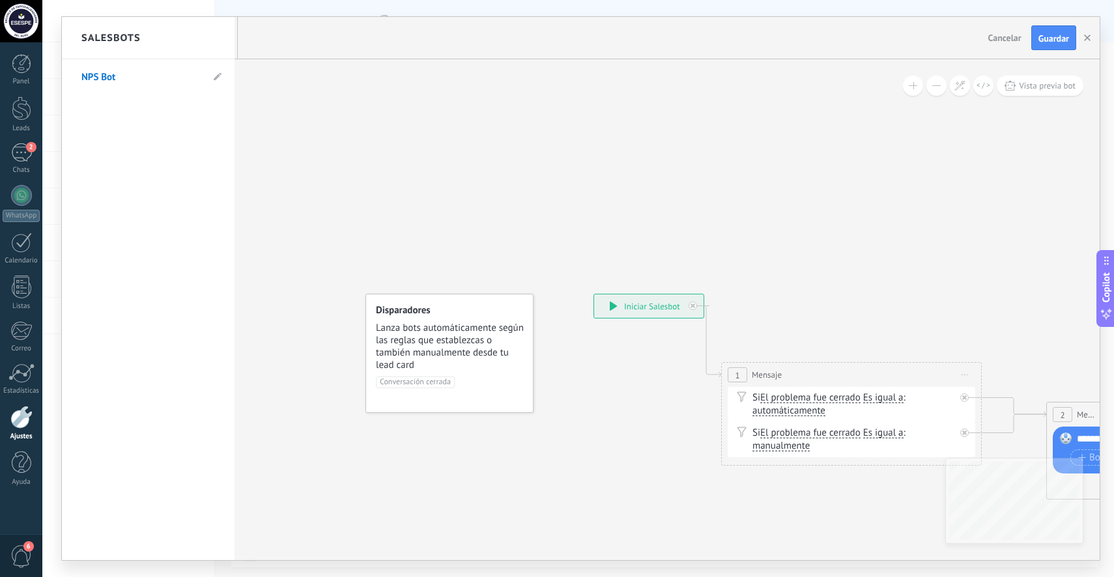
click at [239, 79] on div at bounding box center [580, 288] width 1037 height 543
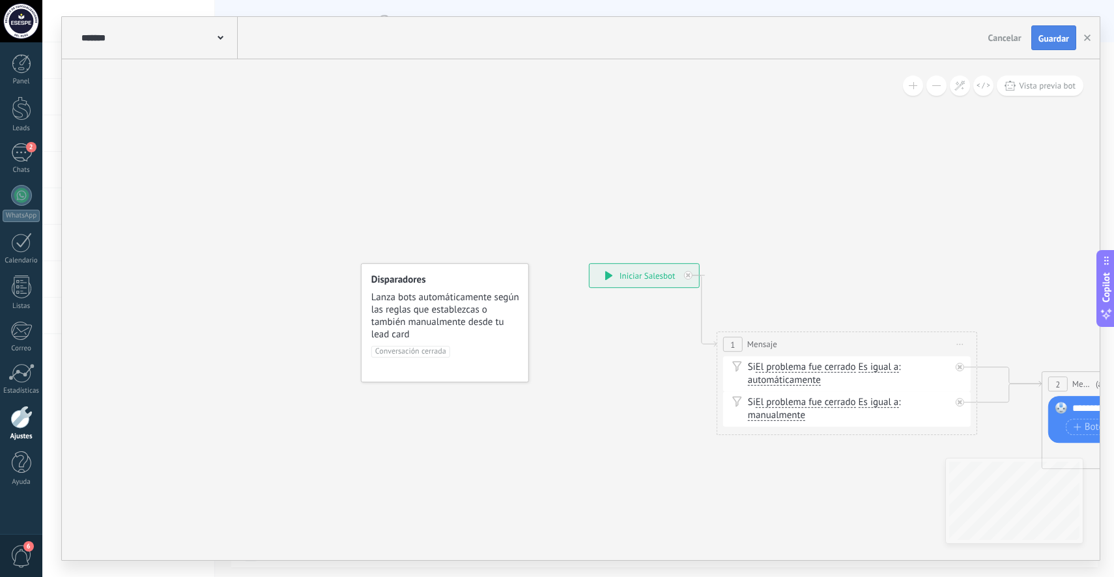
click at [1032, 34] on button "Guardar" at bounding box center [1053, 37] width 45 height 25
click at [1030, 36] on div "Cancelar Guardar Guardar" at bounding box center [1033, 37] width 100 height 23
click at [1009, 41] on span "Cancelar" at bounding box center [1004, 38] width 33 height 12
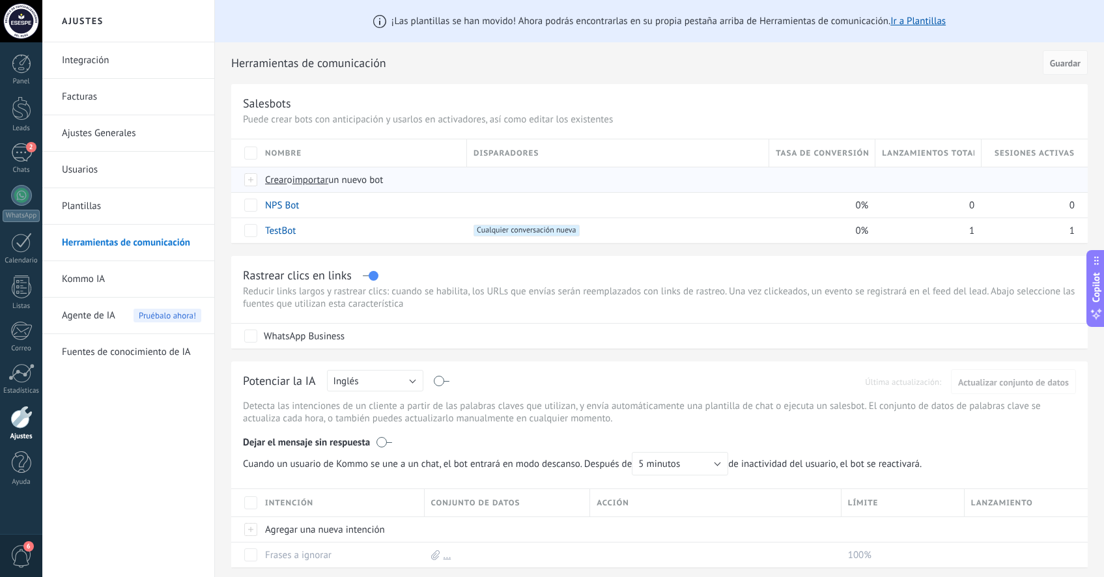
click at [279, 182] on span "Crear" at bounding box center [276, 180] width 22 height 12
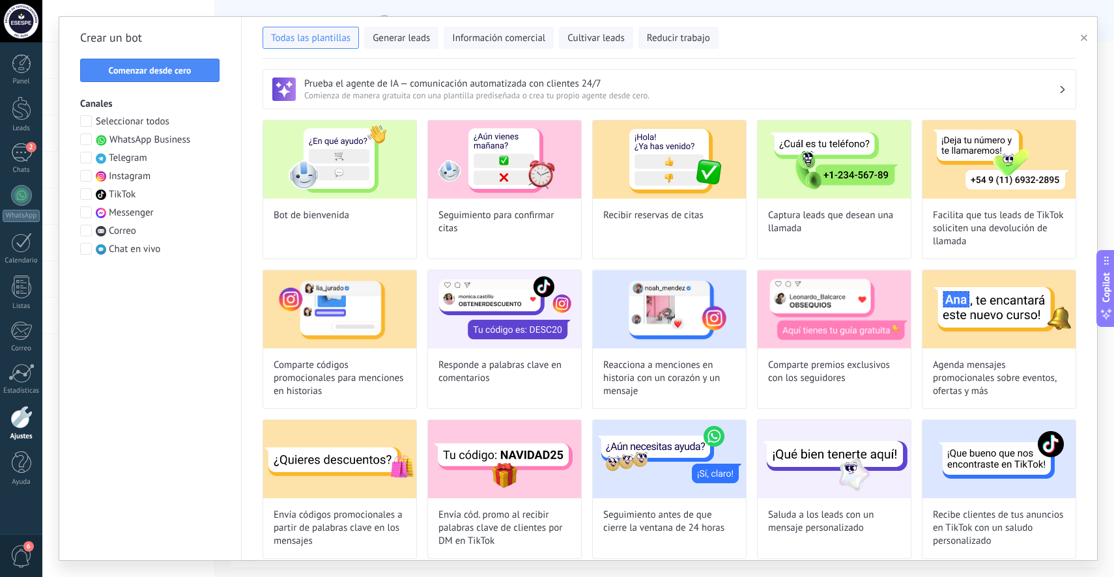
click at [87, 139] on span at bounding box center [86, 140] width 12 height 12
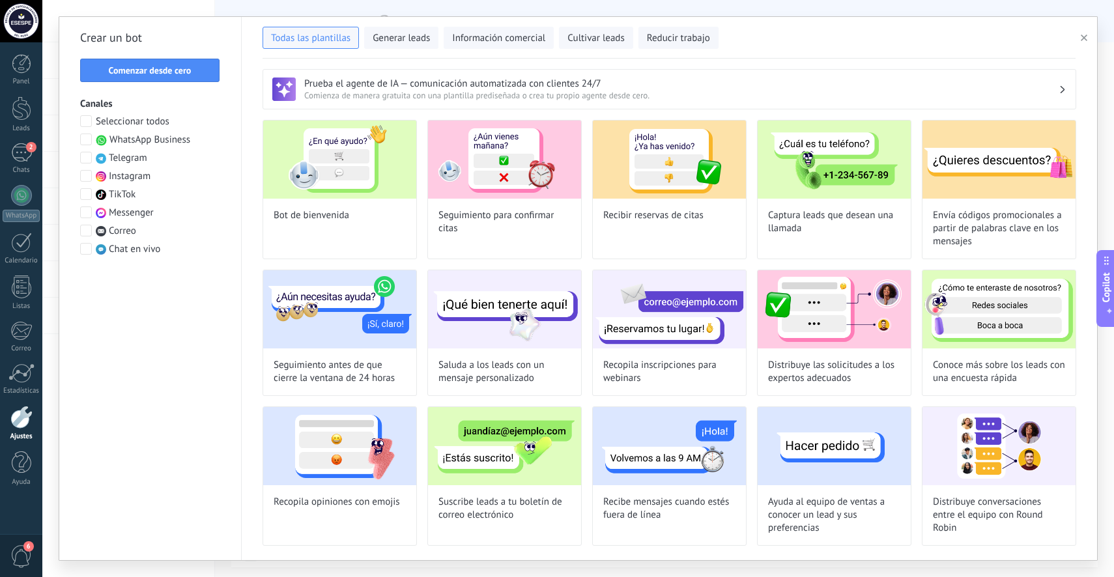
click at [87, 139] on span at bounding box center [86, 140] width 12 height 12
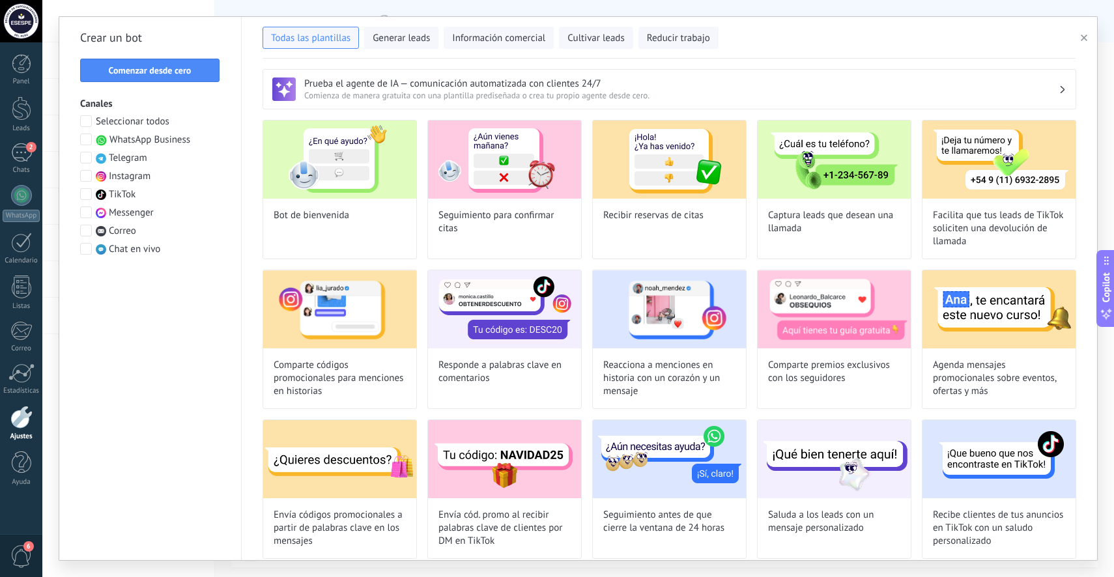
click at [87, 139] on span at bounding box center [86, 140] width 12 height 12
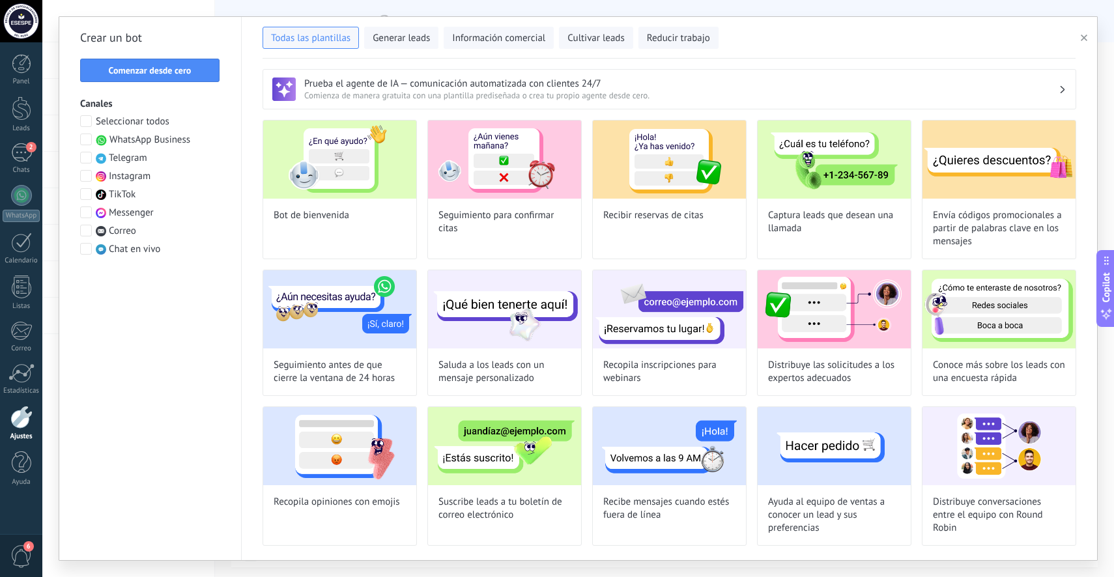
click at [87, 139] on span at bounding box center [86, 140] width 12 height 12
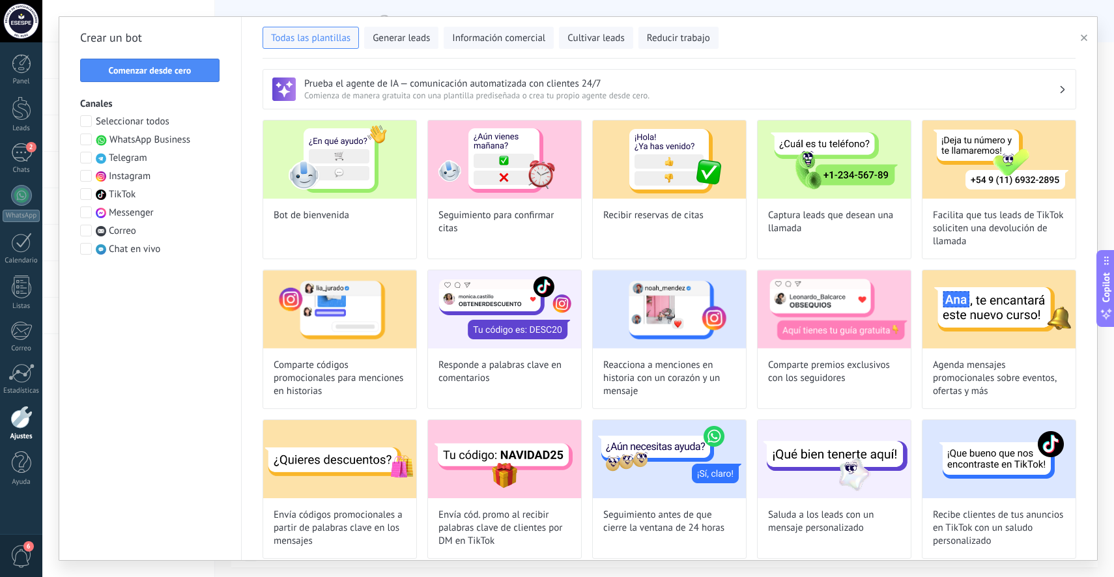
click at [87, 139] on span at bounding box center [86, 140] width 12 height 12
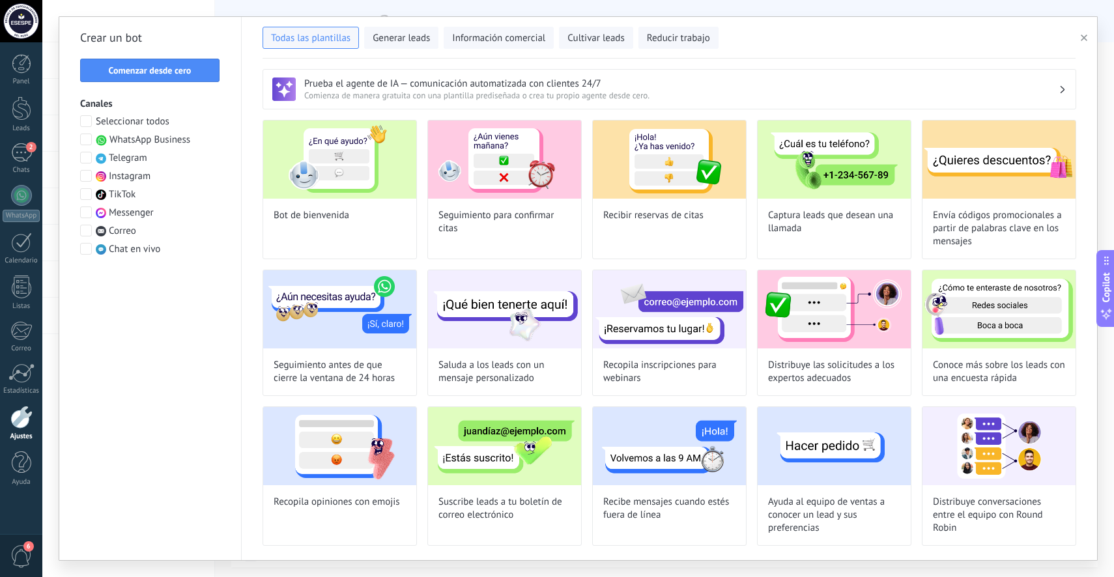
click at [87, 139] on span at bounding box center [86, 140] width 12 height 12
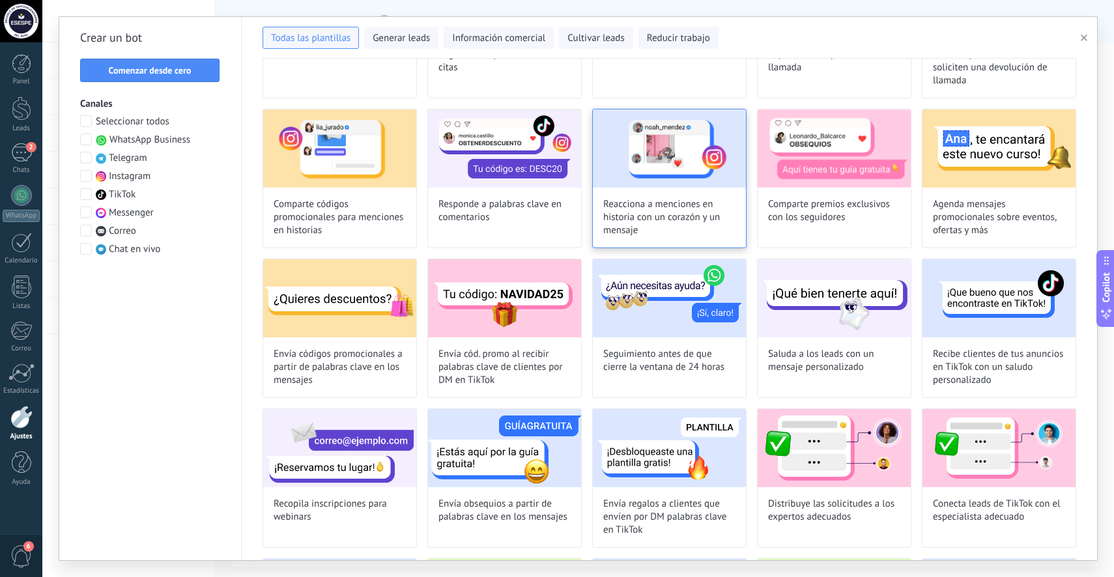
scroll to position [165, 0]
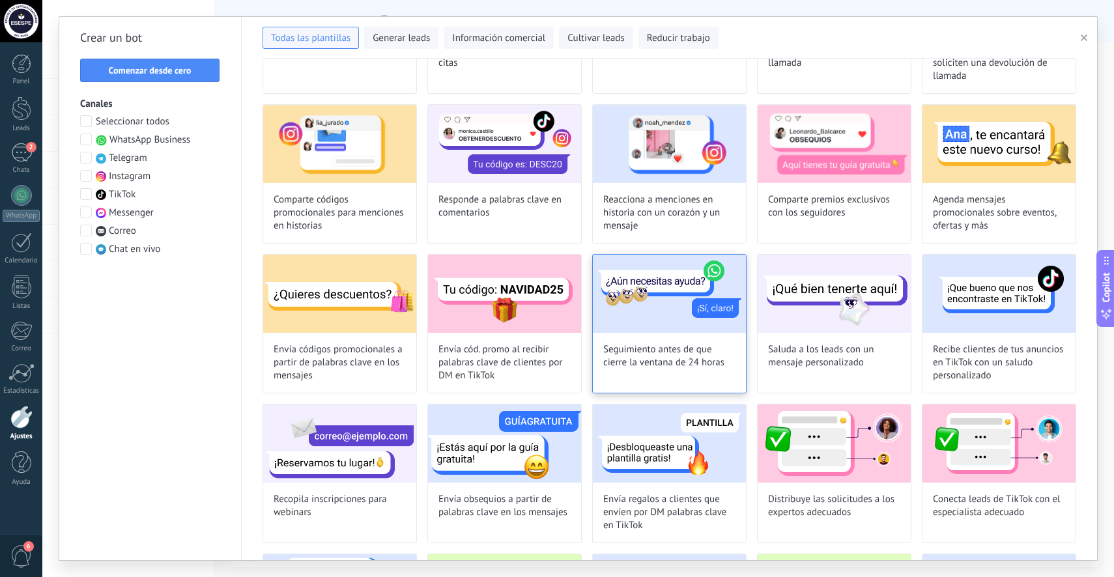
click at [682, 359] on span "Seguimiento antes de que cierre la ventana de 24 horas" at bounding box center [669, 356] width 132 height 26
type input "**********"
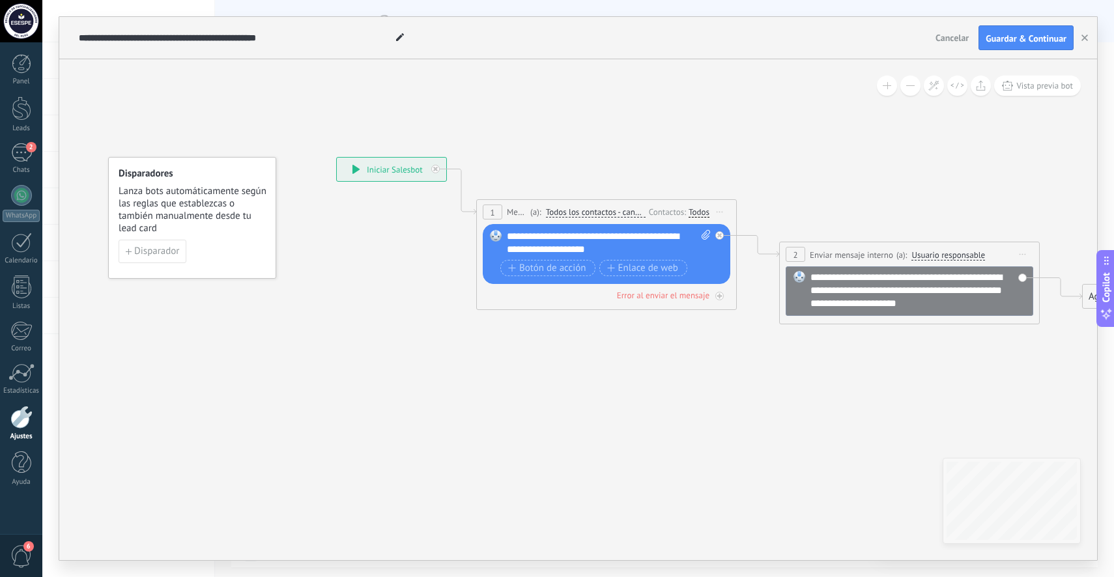
click at [585, 212] on span "Todos los contactos - canales seleccionados" at bounding box center [596, 212] width 100 height 10
click at [585, 212] on button "Todos los contactos - canales seleccionados" at bounding box center [620, 212] width 163 height 23
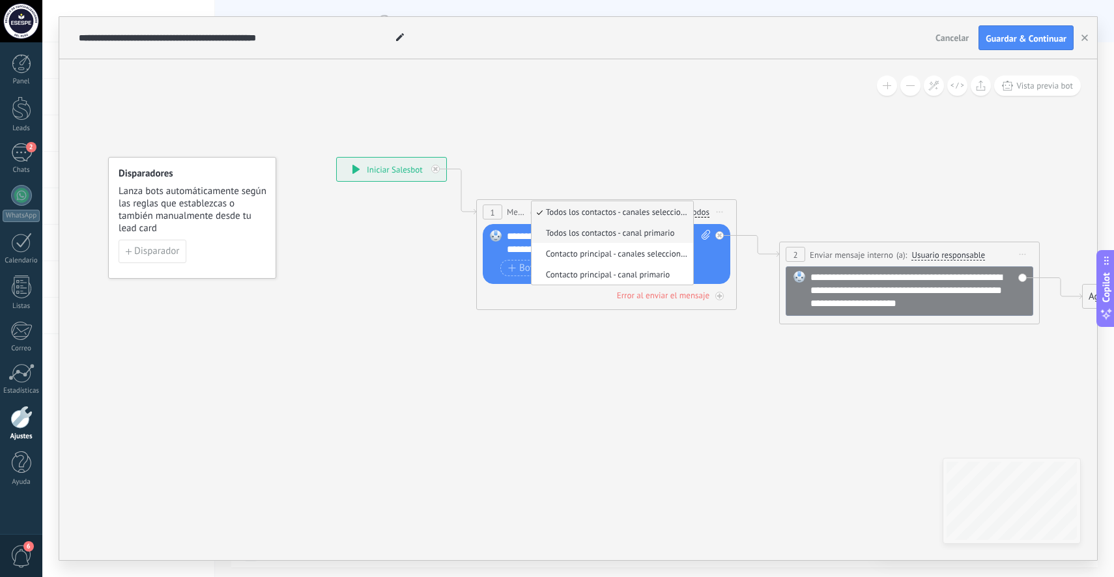
click at [594, 229] on span "Todos los contactos - canal primario" at bounding box center [610, 232] width 158 height 11
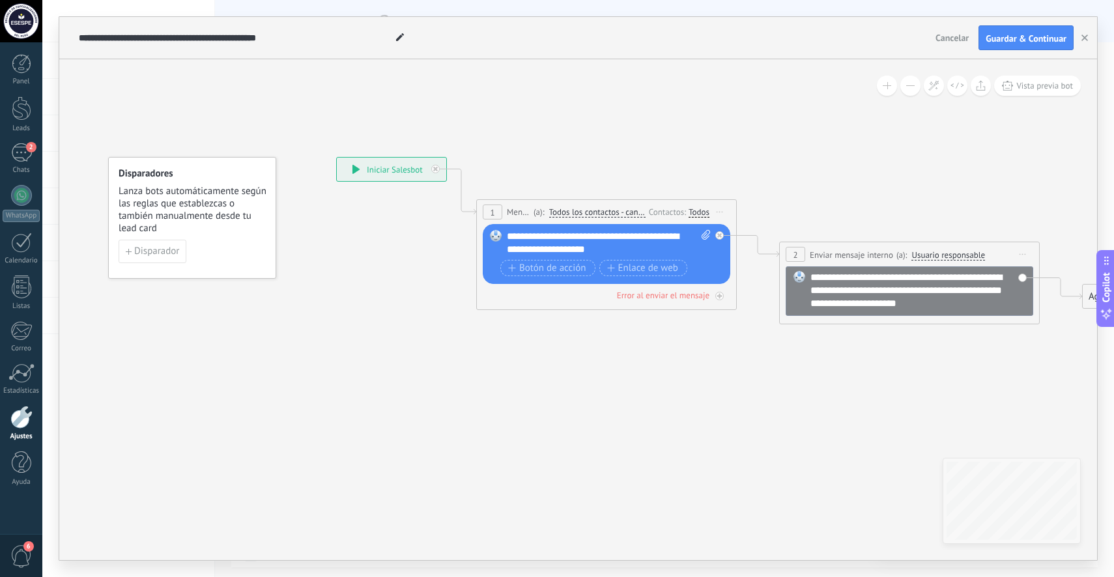
click at [694, 210] on div "Todos" at bounding box center [698, 212] width 21 height 10
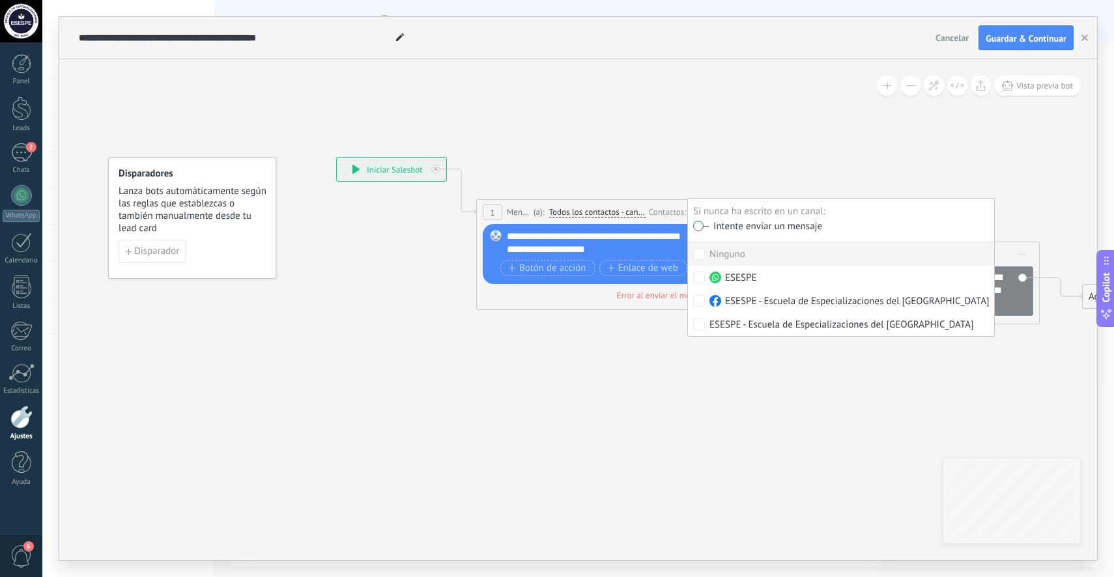
click at [712, 150] on icon at bounding box center [744, 240] width 1468 height 819
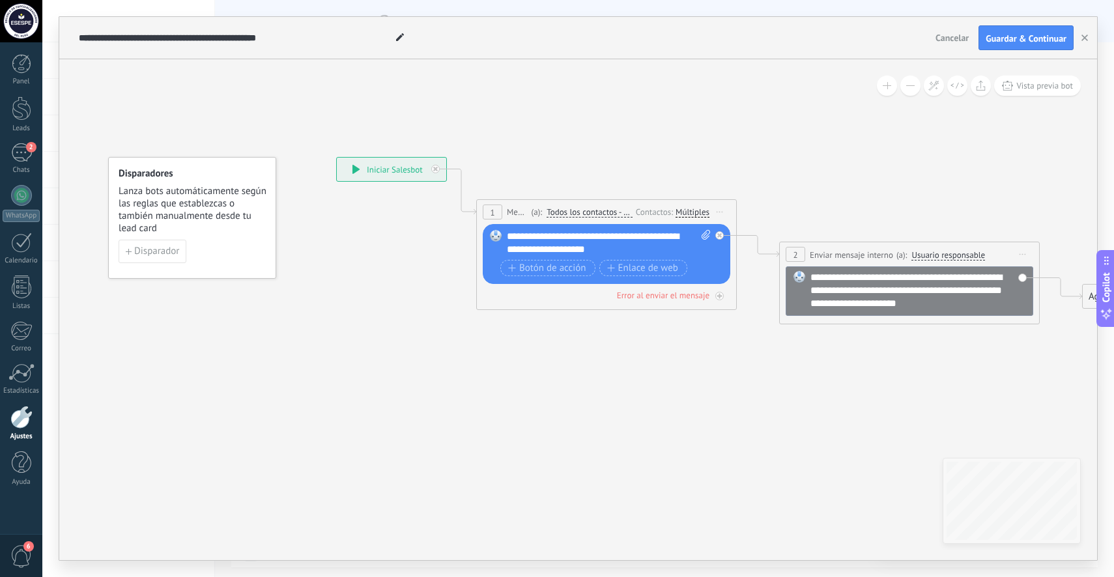
click at [598, 236] on div "**********" at bounding box center [609, 243] width 204 height 26
click at [606, 250] on div "**********" at bounding box center [609, 243] width 204 height 26
drag, startPoint x: 613, startPoint y: 249, endPoint x: 507, endPoint y: 234, distance: 106.6
click at [507, 234] on div "**********" at bounding box center [609, 243] width 204 height 26
click at [613, 251] on div "**********" at bounding box center [609, 243] width 204 height 26
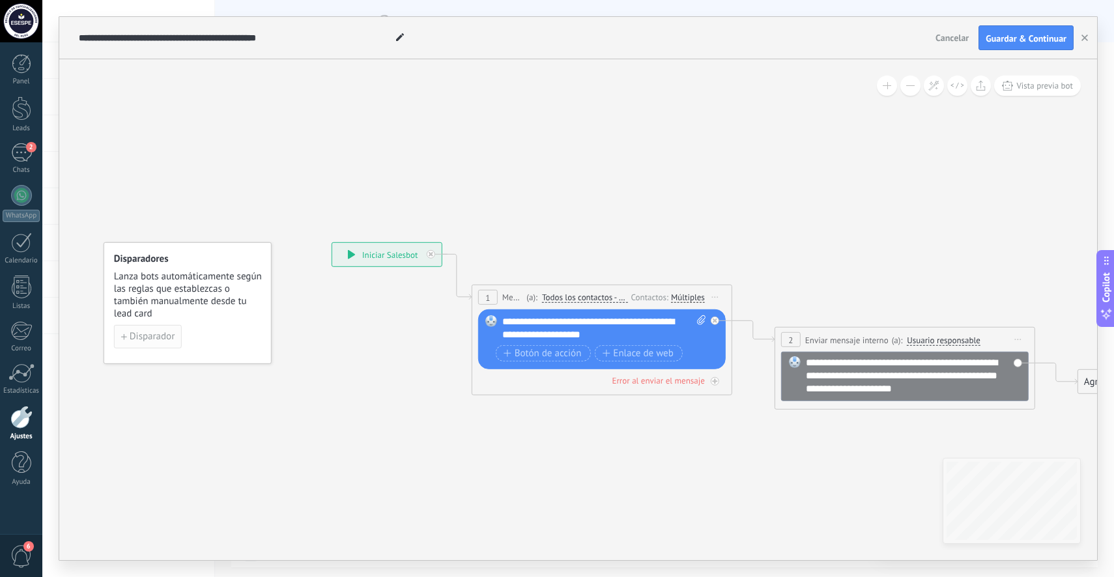
click at [154, 335] on span "Disparador" at bounding box center [152, 336] width 45 height 9
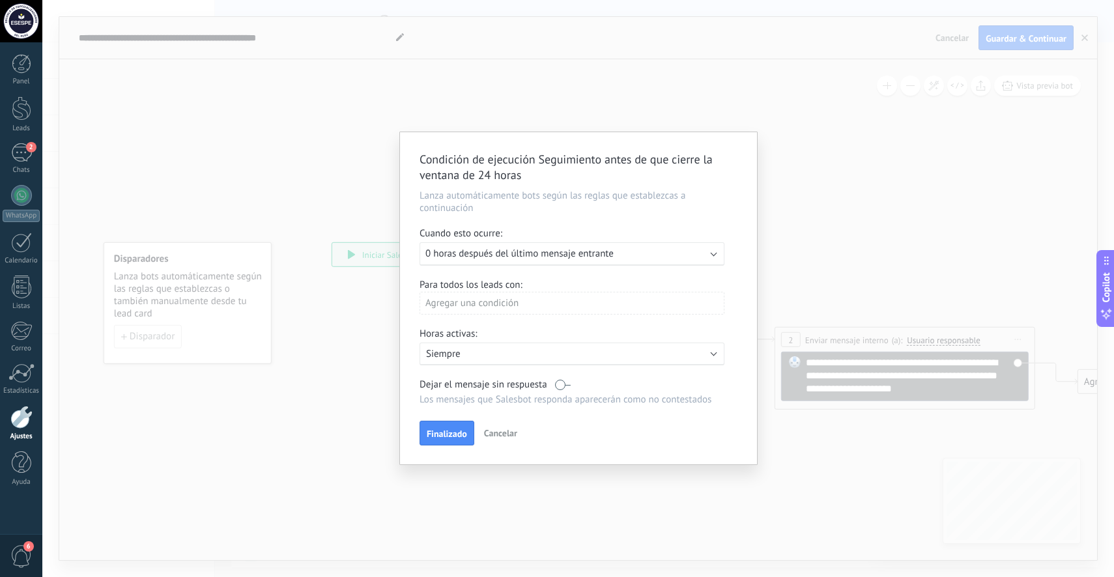
click at [717, 253] on div "Ejecutar: 0 horas después del último mensaje entrante" at bounding box center [571, 253] width 305 height 23
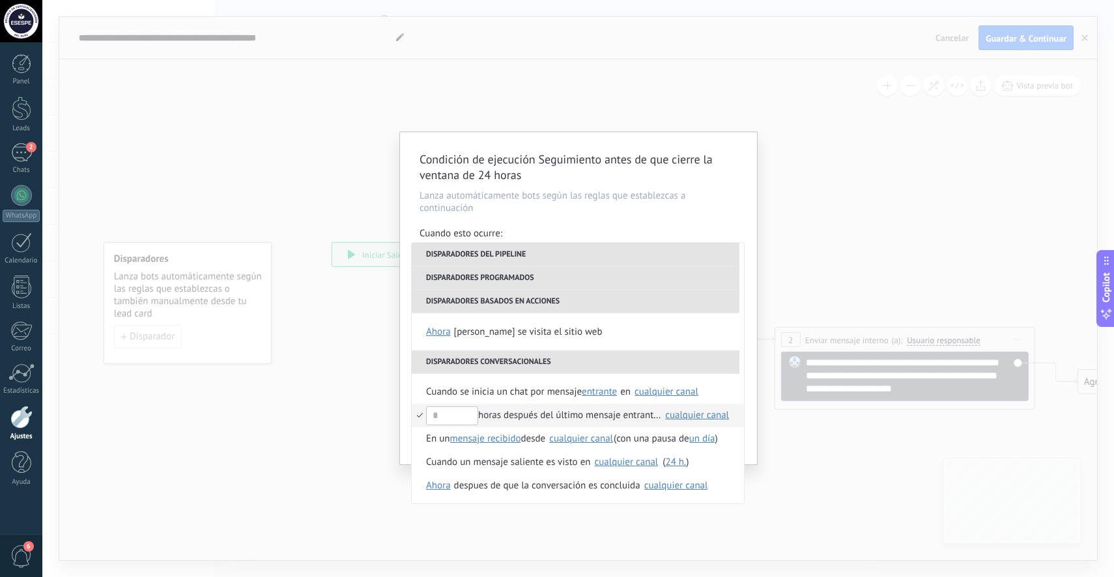
scroll to position [284, 0]
click at [662, 393] on div "cualquier canal" at bounding box center [666, 391] width 64 height 10
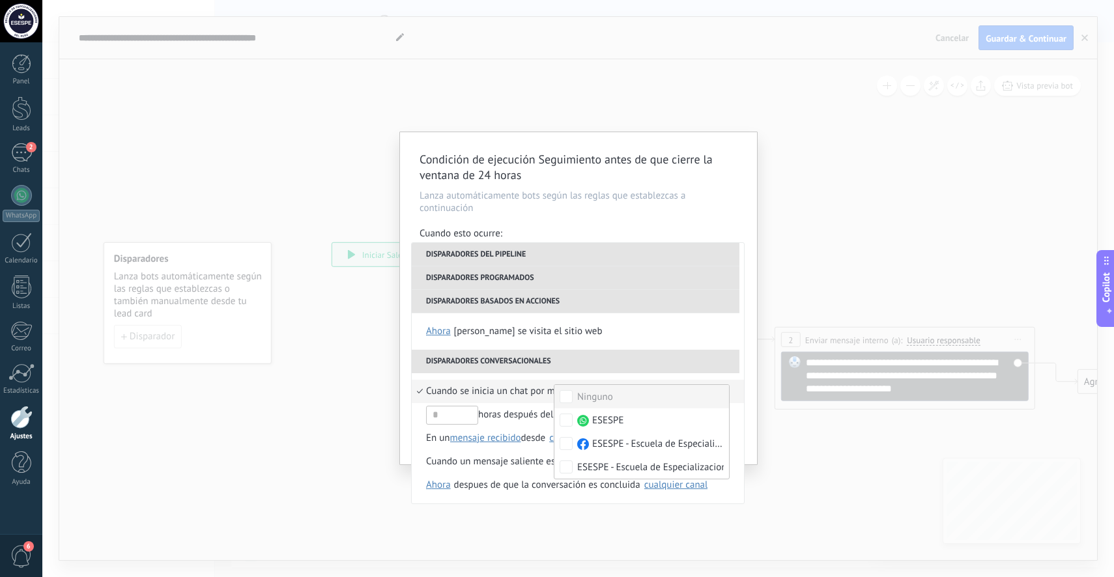
click at [737, 359] on li "Disparadores conversacionales" at bounding box center [576, 361] width 328 height 23
click at [709, 363] on li "Disparadores conversacionales" at bounding box center [576, 361] width 328 height 23
click at [515, 389] on span "Cuando se inicia un chat por mensaje" at bounding box center [504, 391] width 156 height 23
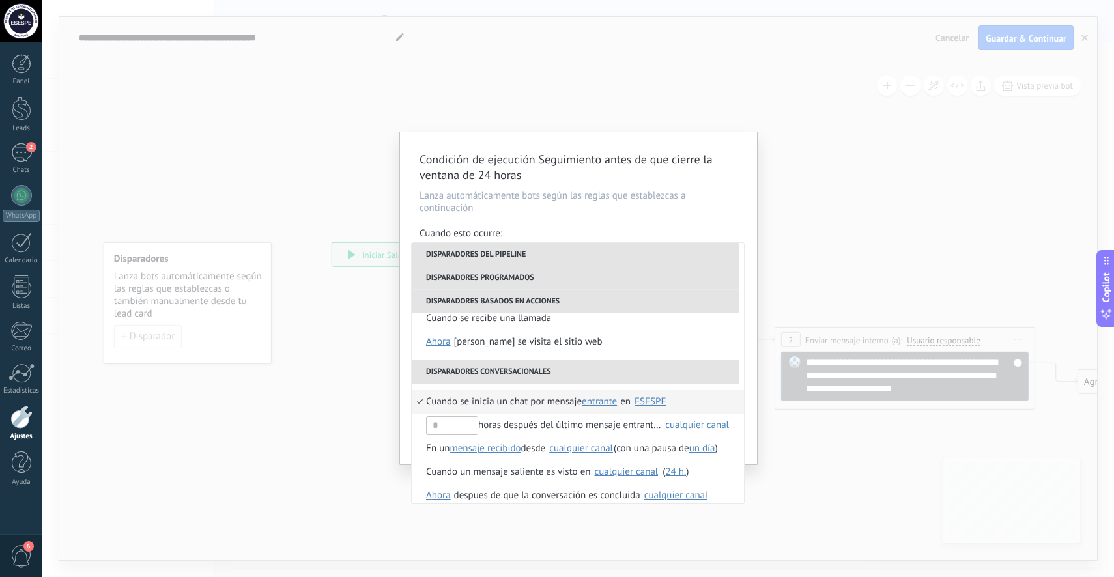
scroll to position [279, 0]
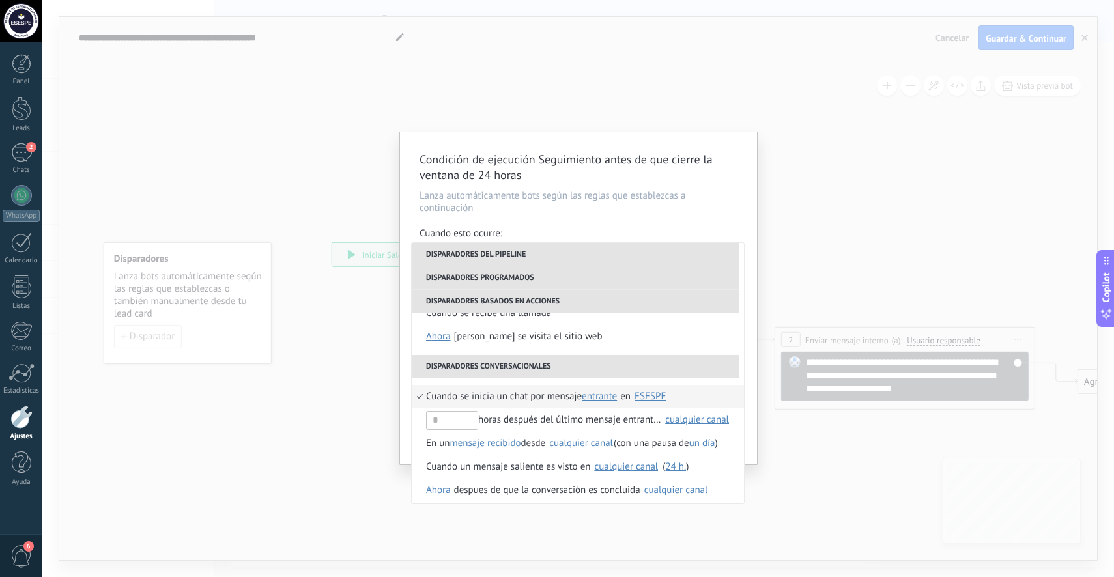
click at [670, 201] on p "Lanza automáticamente bots según las reglas que establezcas a continuación" at bounding box center [578, 202] width 318 height 25
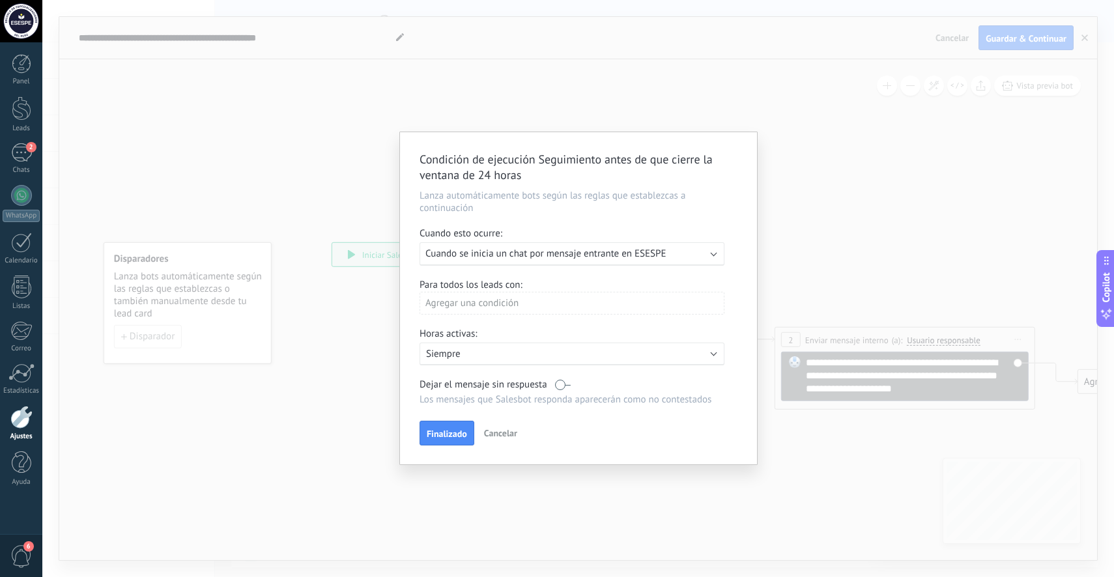
click at [709, 251] on div "Ejecutar: Cuando se inicia un chat por mensaje entrante en ESESPE" at bounding box center [571, 253] width 305 height 23
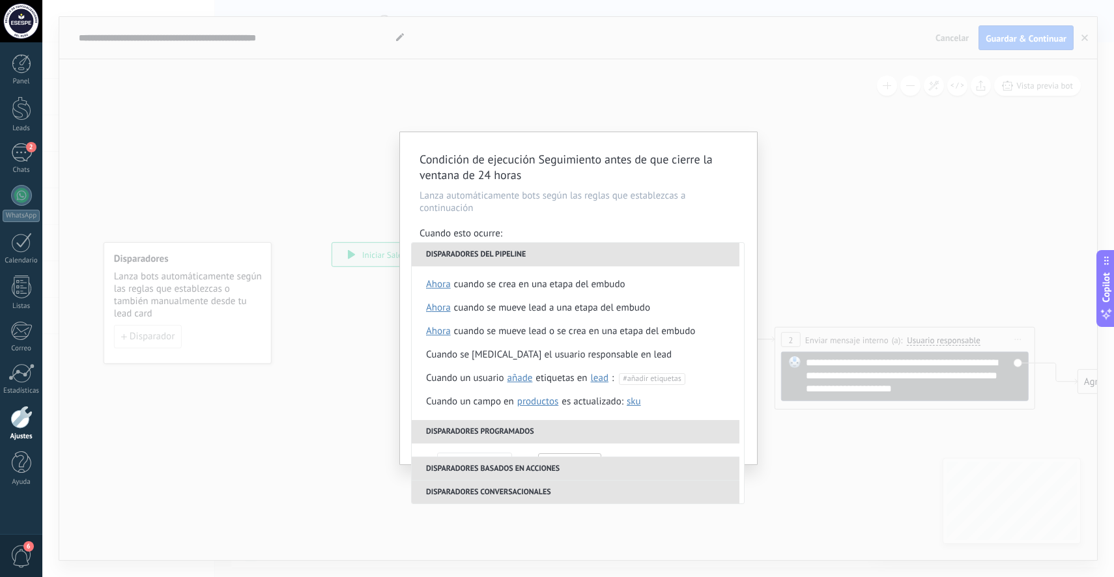
click at [722, 206] on p "Lanza automáticamente bots según las reglas que establezcas a continuación" at bounding box center [578, 202] width 318 height 25
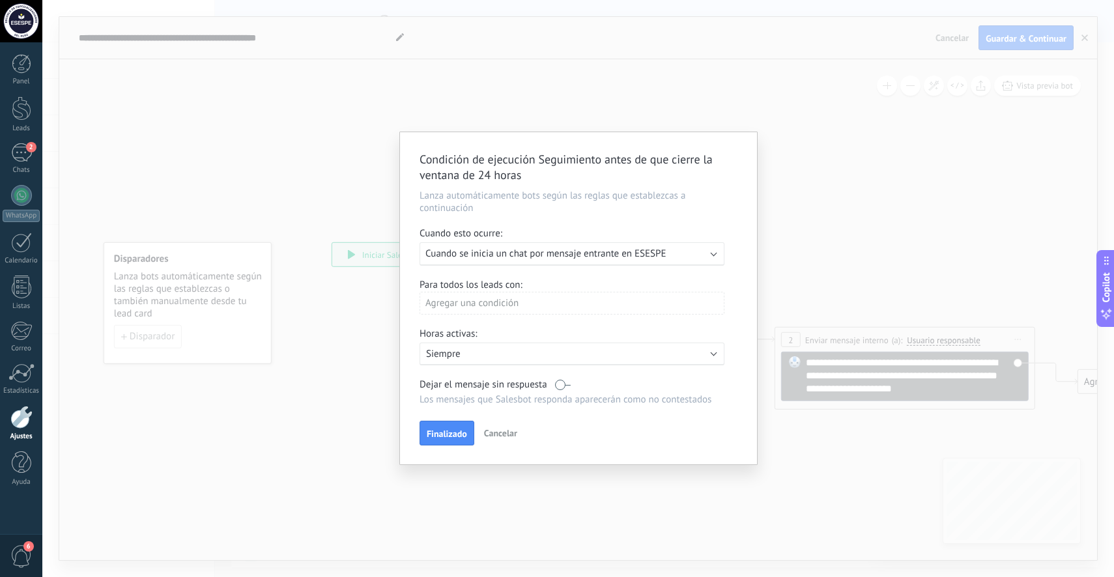
click at [550, 304] on div "Agregar una condición" at bounding box center [571, 303] width 305 height 23
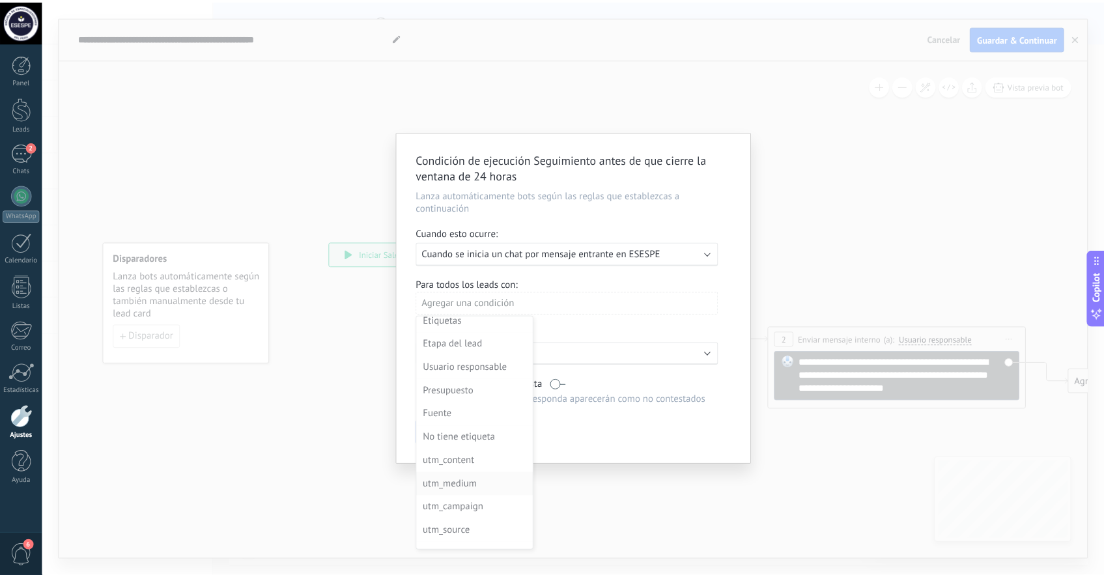
scroll to position [0, 0]
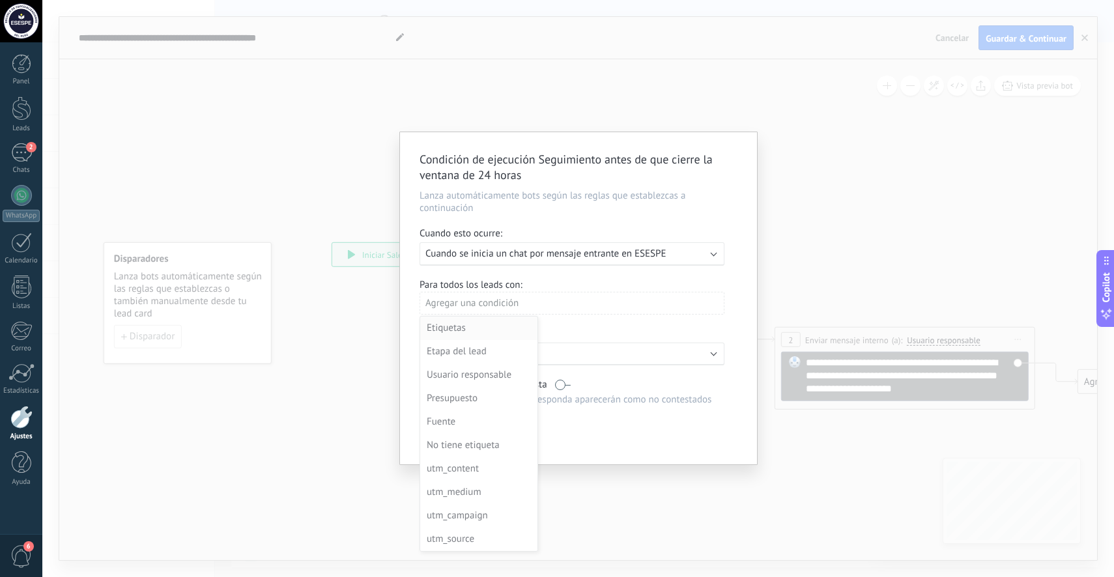
click at [496, 332] on div "Etiquetas" at bounding box center [478, 328] width 102 height 18
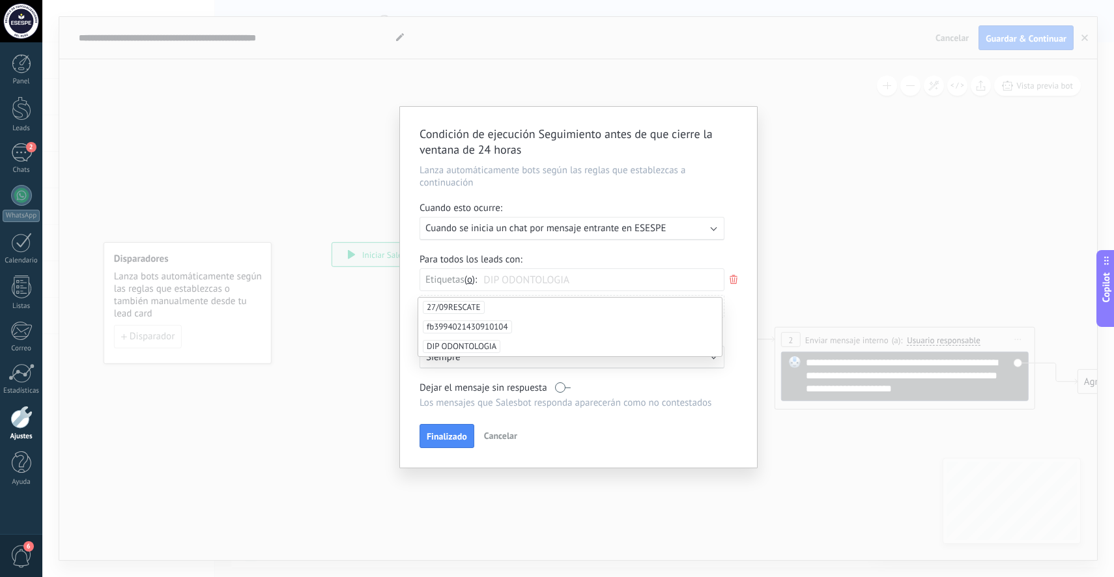
click at [737, 318] on div "Para todos los leads con: Etiquetas y o o DIP ODONTOLOGIA Agregar una condición" at bounding box center [578, 290] width 318 height 74
click at [607, 279] on div "Etiquetas y o o" at bounding box center [571, 279] width 305 height 23
click at [450, 309] on span "27/09RESCATE" at bounding box center [454, 307] width 62 height 13
click at [469, 326] on span "DIP ODONTOLOGIA" at bounding box center [461, 327] width 77 height 13
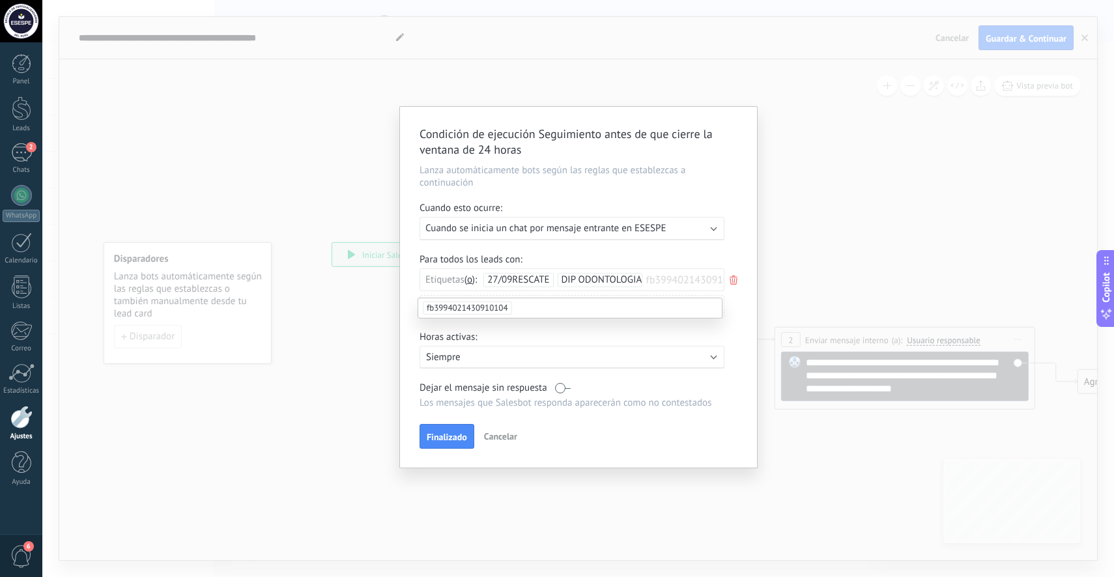
click at [731, 353] on div "Activo: Siempre" at bounding box center [578, 357] width 318 height 23
click at [524, 311] on div "Agregar una condición" at bounding box center [571, 306] width 305 height 23
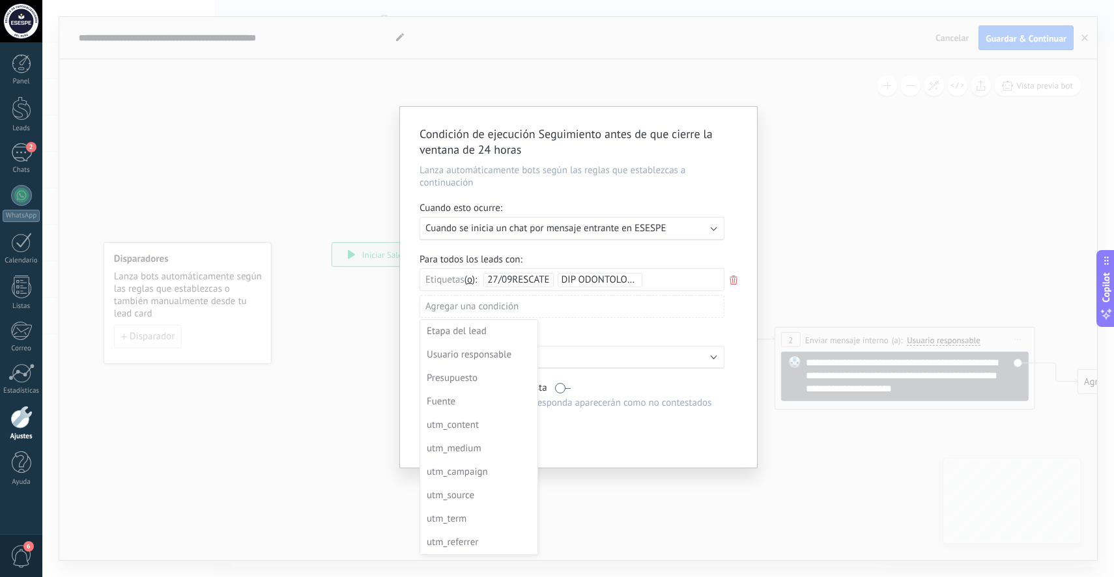
click at [727, 338] on div at bounding box center [578, 289] width 357 height 365
click at [692, 361] on div "Activo: Siempre" at bounding box center [572, 357] width 292 height 12
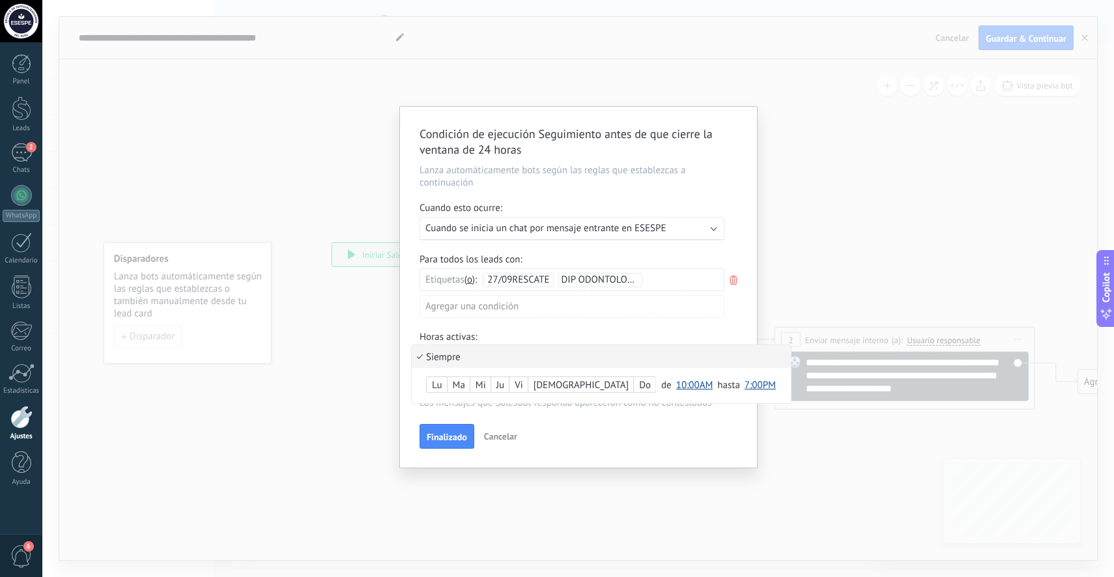
click at [692, 361] on li "Siempre" at bounding box center [601, 356] width 379 height 23
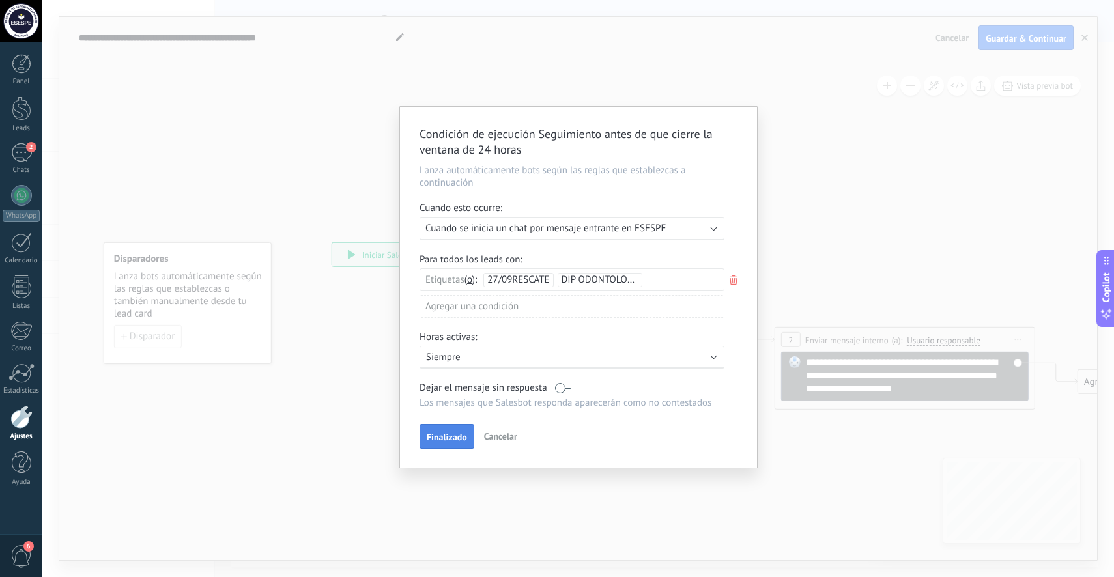
click at [458, 434] on button "Finalizado" at bounding box center [446, 436] width 55 height 25
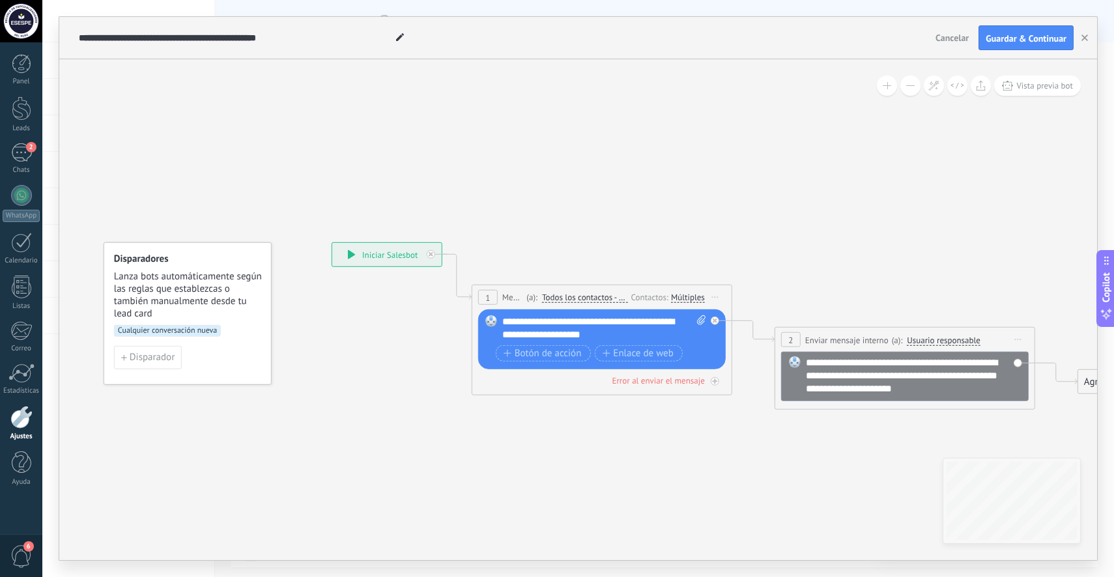
click at [505, 241] on icon at bounding box center [740, 326] width 1468 height 819
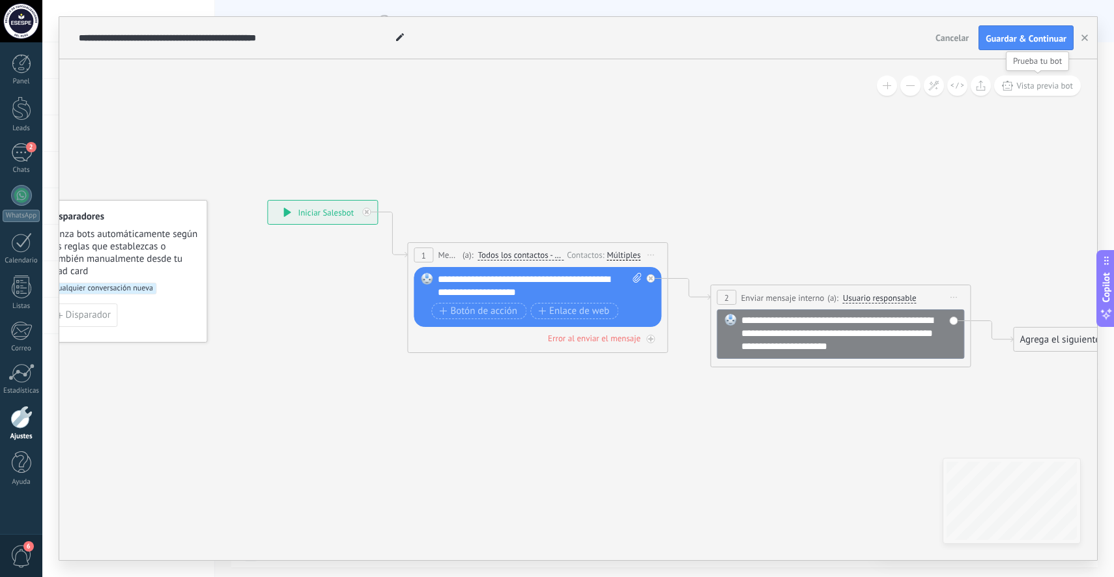
click at [1048, 86] on span "Vista previa bot" at bounding box center [1044, 85] width 57 height 11
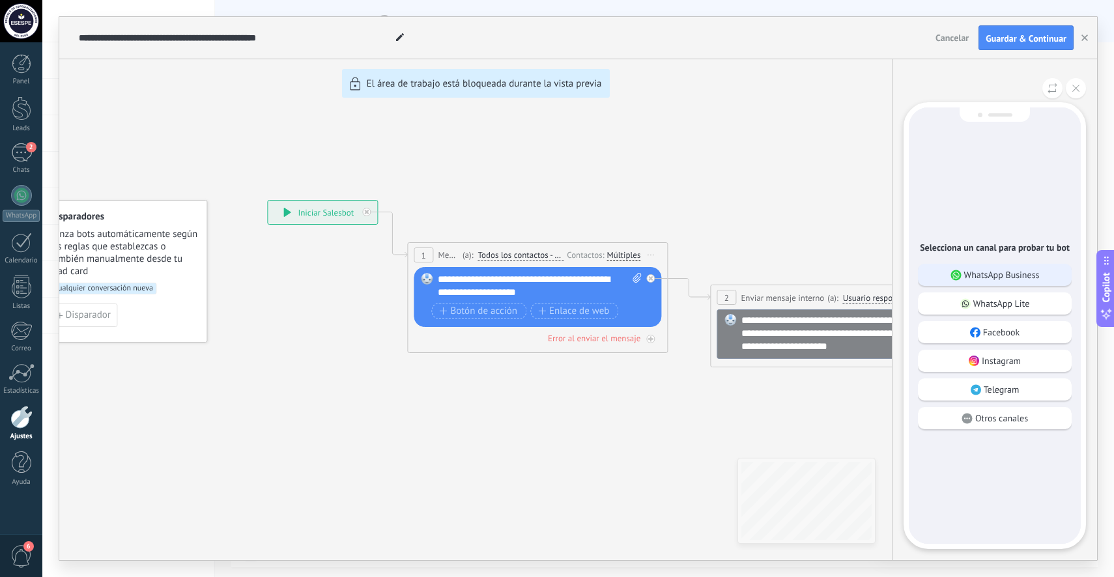
click at [1000, 272] on p "WhatsApp Business" at bounding box center [1002, 275] width 76 height 12
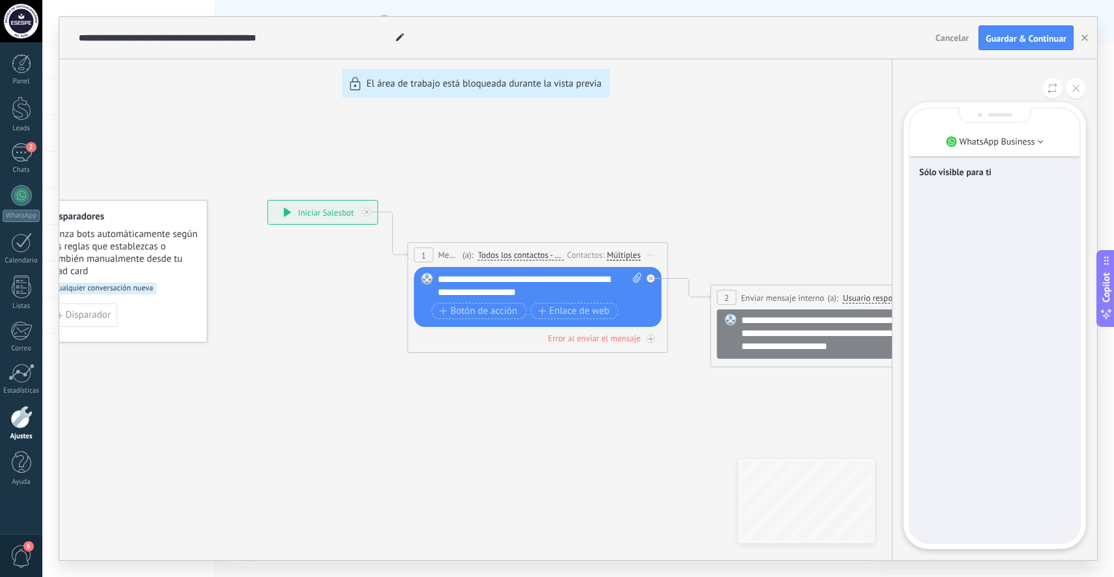
click at [988, 176] on p "Sólo visible para ti" at bounding box center [994, 172] width 151 height 12
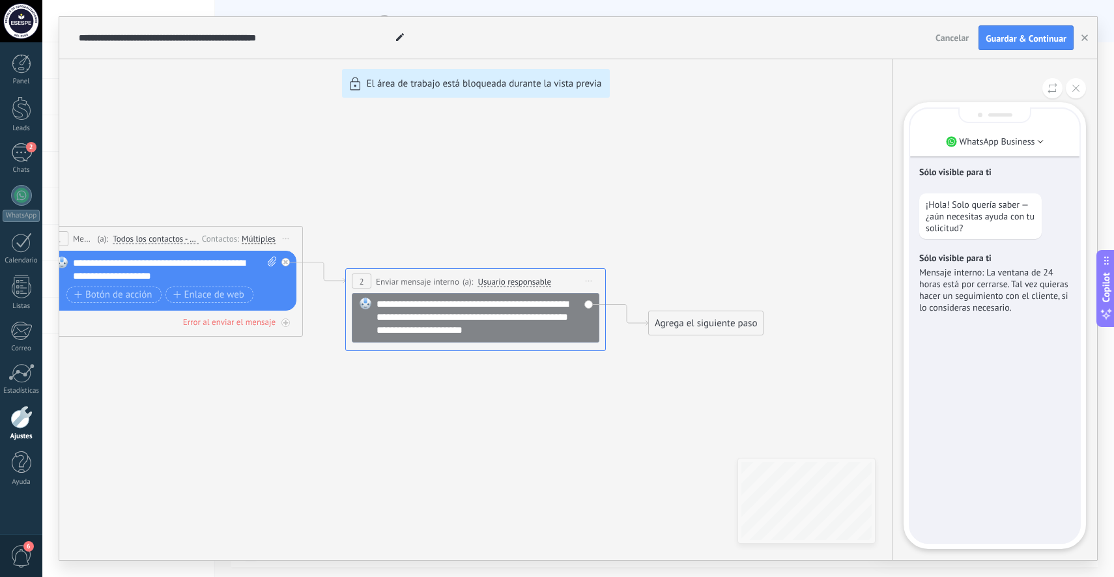
click at [1013, 422] on div "Sólo visible para ti ¡Hola! Solo quería saber — ¿aún necesitas ayuda con tu sol…" at bounding box center [994, 326] width 169 height 434
click at [991, 449] on div "Sólo visible para ti ¡Hola! Solo quería saber — ¿aún necesitas ayuda con tu sol…" at bounding box center [994, 326] width 169 height 434
click at [1076, 92] on button at bounding box center [1075, 88] width 20 height 20
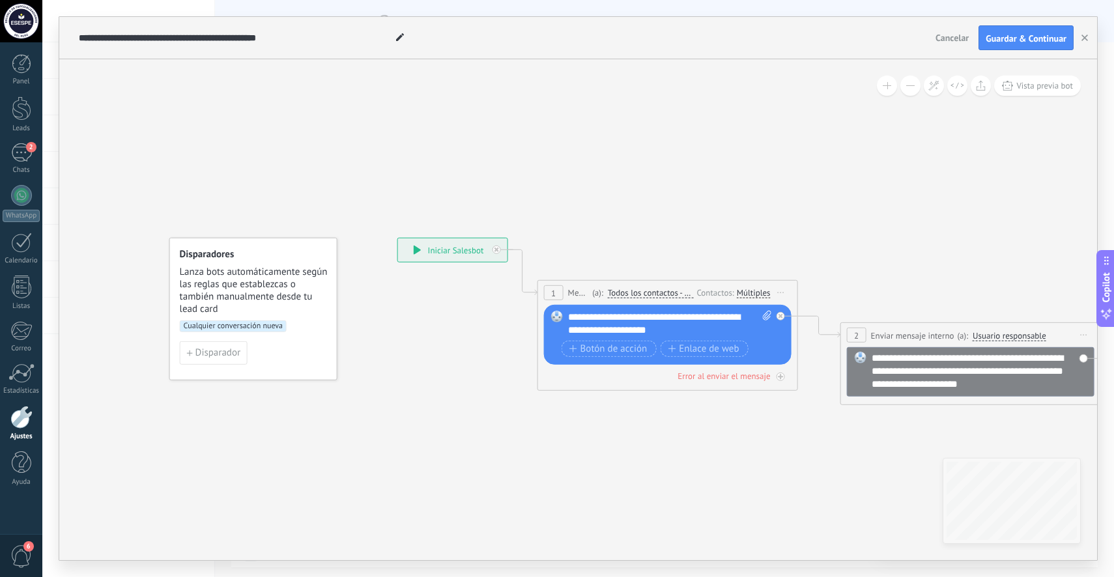
click at [130, 260] on icon at bounding box center [806, 321] width 1468 height 819
click at [968, 35] on span "Cancelar" at bounding box center [951, 38] width 33 height 12
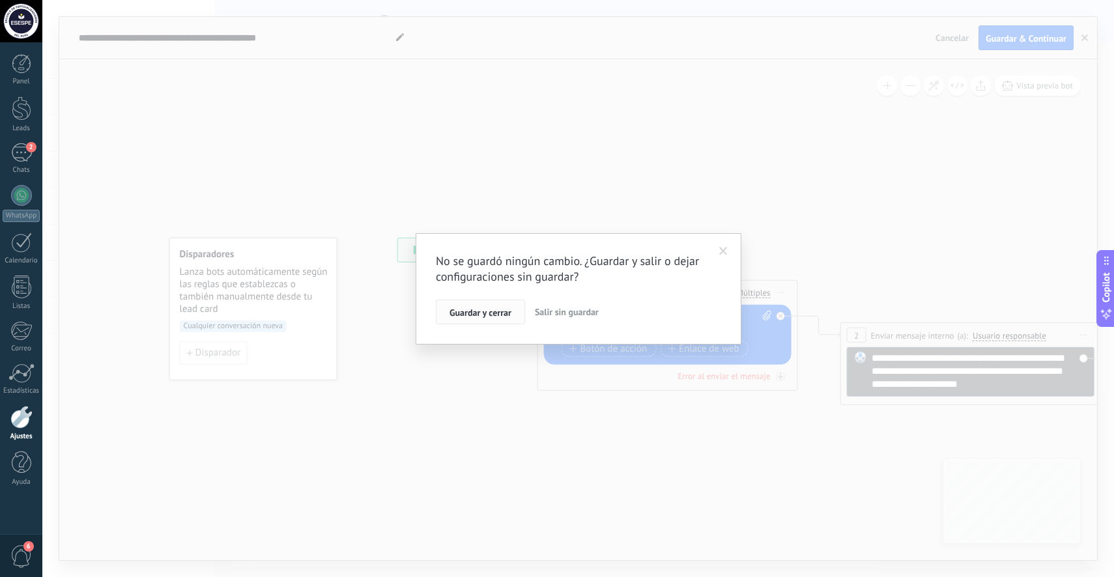
click at [485, 314] on span "Guardar y cerrar" at bounding box center [480, 312] width 62 height 9
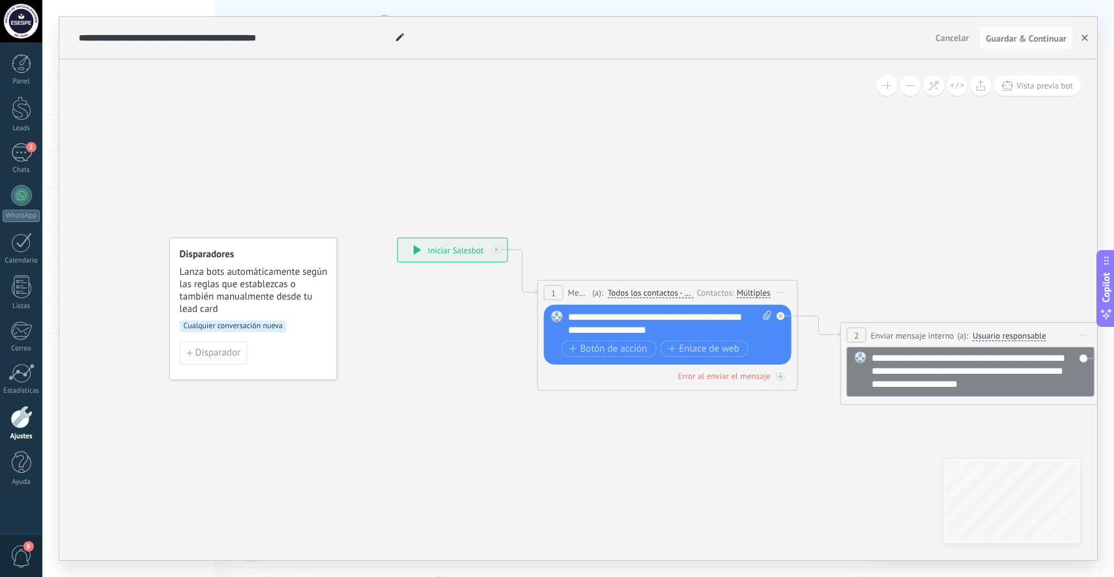
click at [1087, 36] on icon "button" at bounding box center [1084, 38] width 7 height 7
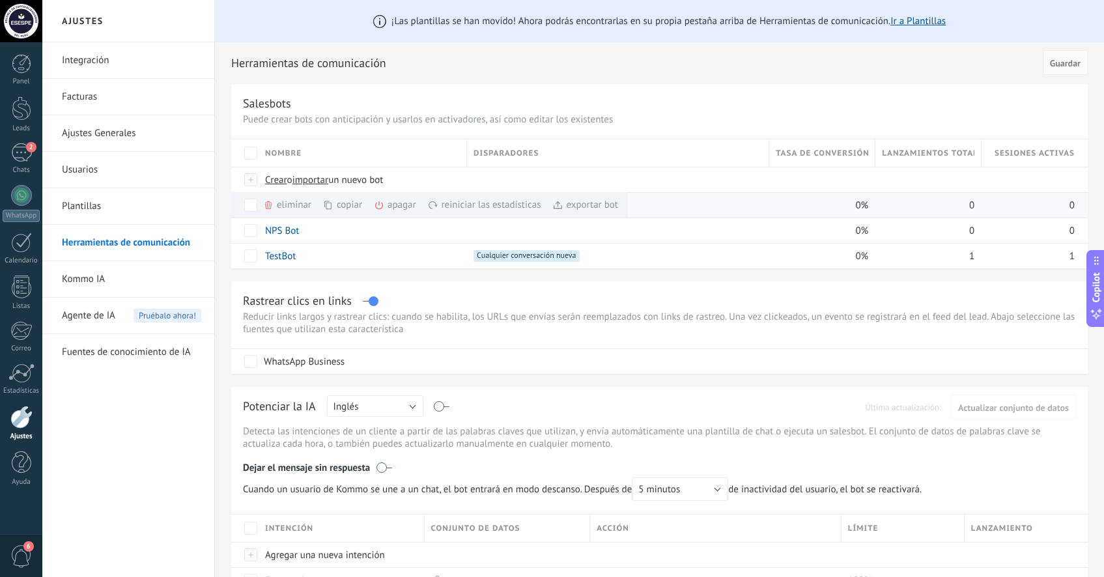
click at [272, 205] on span at bounding box center [268, 205] width 10 height 10
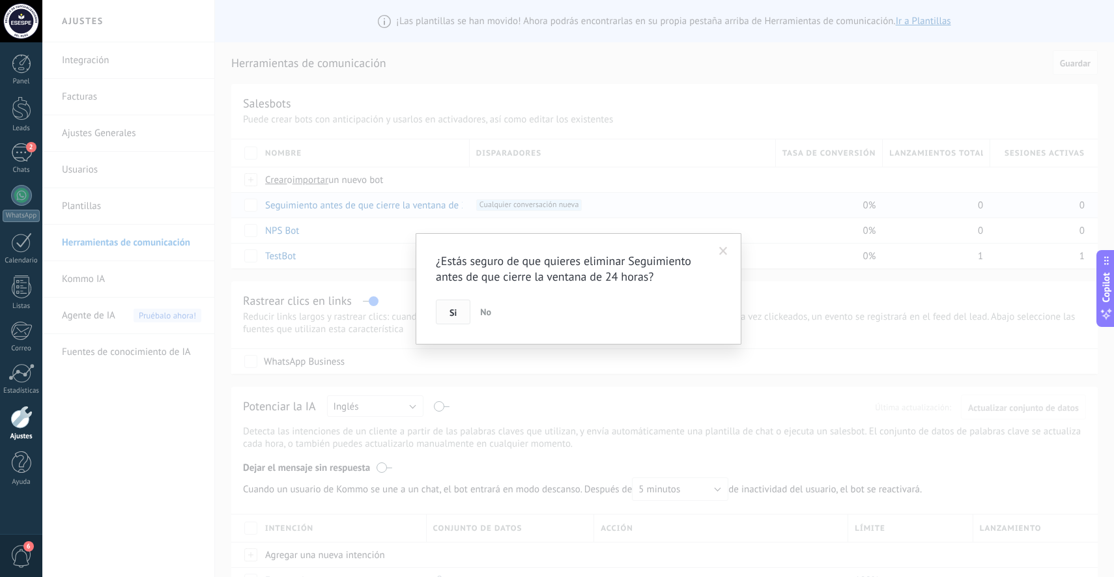
click at [463, 316] on button "Si" at bounding box center [453, 312] width 35 height 25
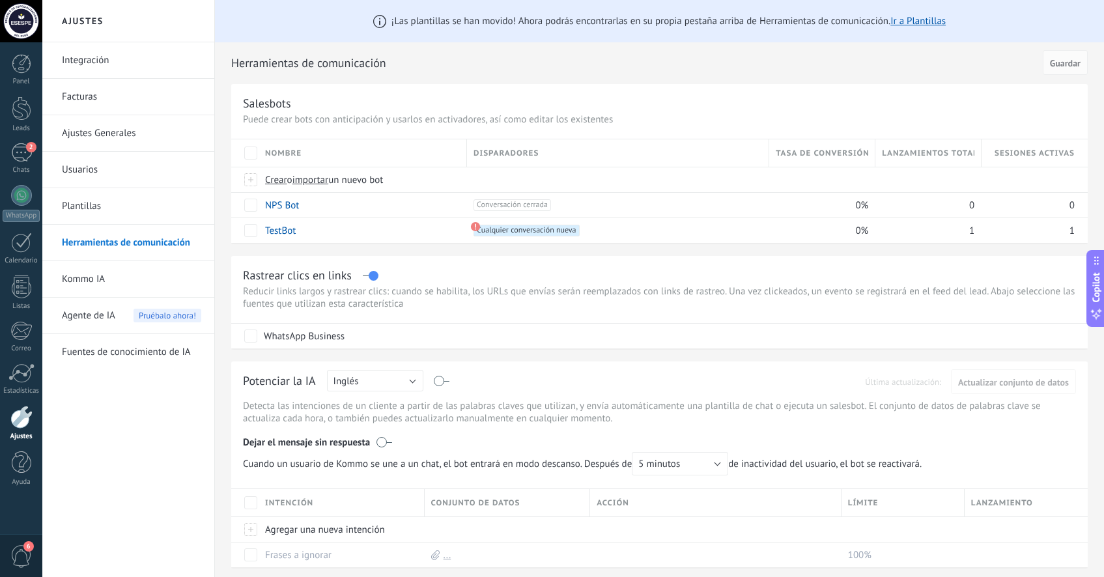
click at [540, 121] on p "Puede crear bots con anticipación y usarlos en activadores, así como editar los…" at bounding box center [659, 119] width 833 height 12
click at [610, 117] on p "Puede crear bots con anticipación y usarlos en activadores, así como editar los…" at bounding box center [659, 119] width 833 height 12
click at [992, 68] on h2 "Herramientas de comunicación" at bounding box center [634, 63] width 807 height 26
click at [115, 64] on link "Integración" at bounding box center [131, 60] width 139 height 36
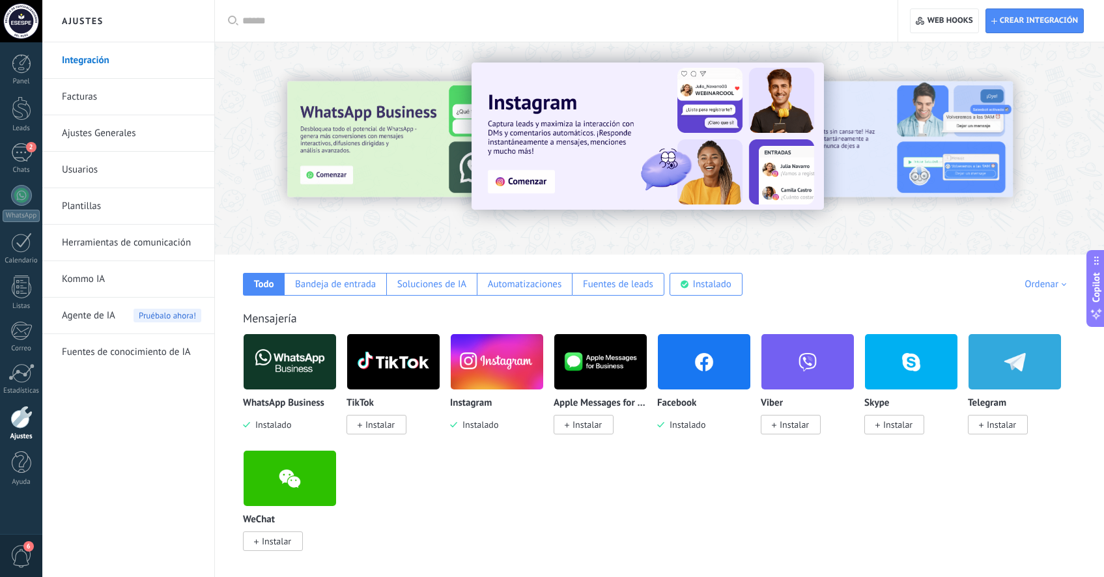
click at [108, 96] on link "Facturas" at bounding box center [131, 97] width 139 height 36
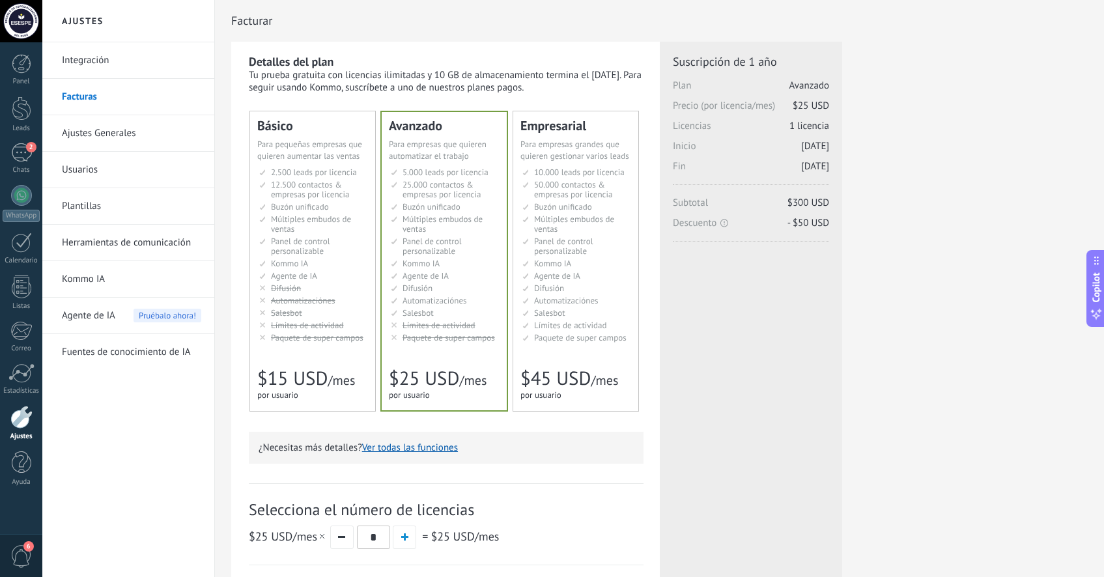
click at [321, 234] on li "Множество воронок Multiple sales pipelines Múltiples embudos de ventas Vários f…" at bounding box center [313, 224] width 109 height 20
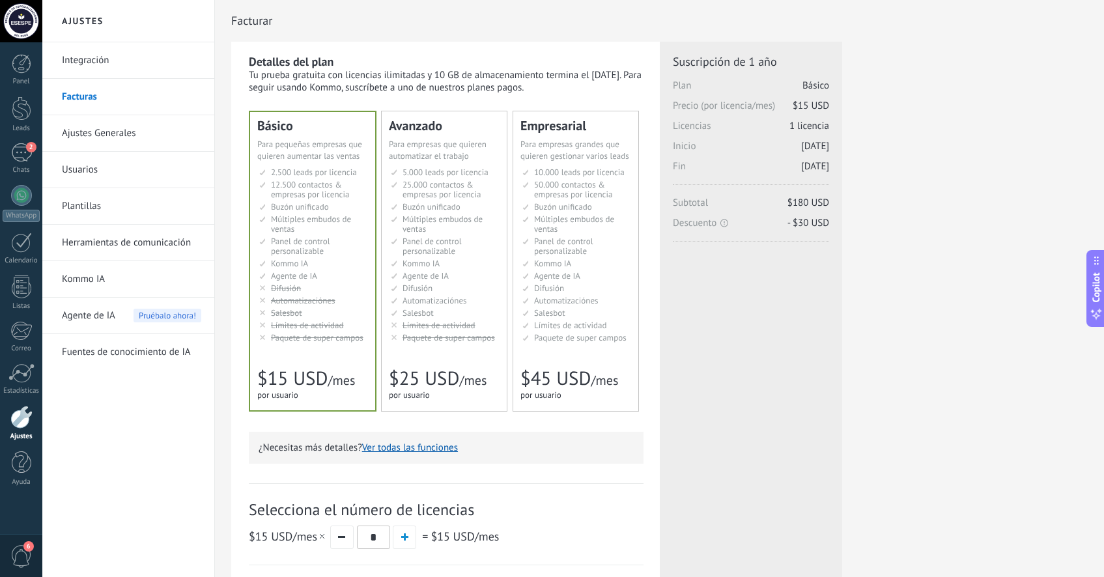
click at [113, 133] on link "Ajustes Generales" at bounding box center [131, 133] width 139 height 36
